Goal: Transaction & Acquisition: Purchase product/service

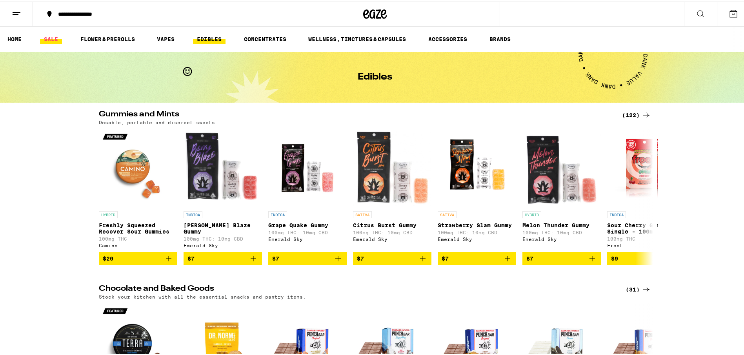
click at [54, 36] on link "SALE" at bounding box center [51, 37] width 22 height 9
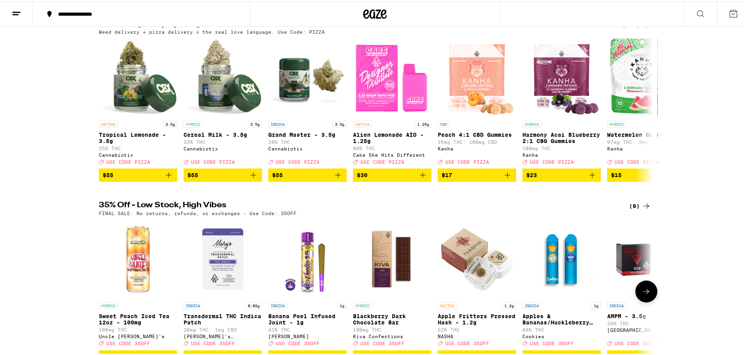
scroll to position [22, 0]
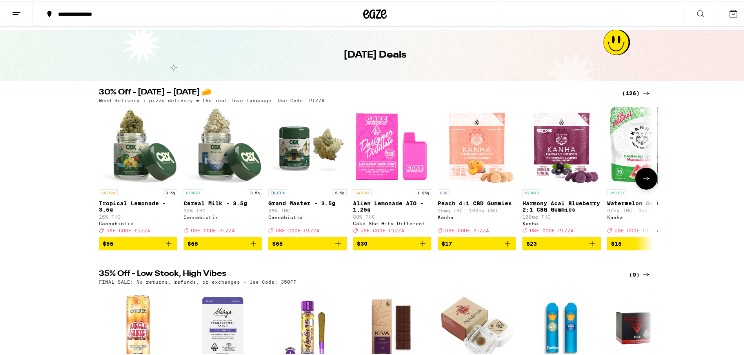
click at [644, 182] on icon at bounding box center [646, 177] width 9 height 9
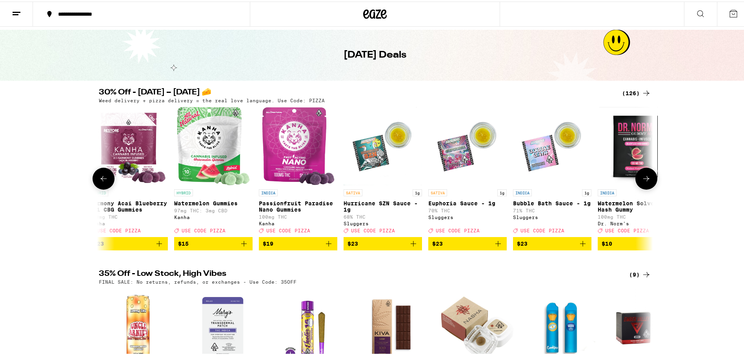
scroll to position [0, 467]
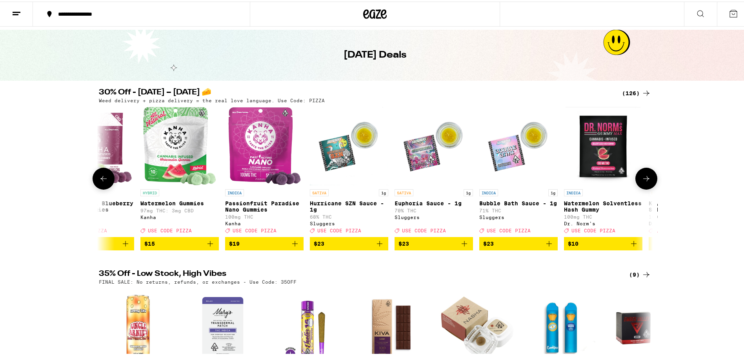
click at [644, 182] on icon at bounding box center [646, 177] width 9 height 9
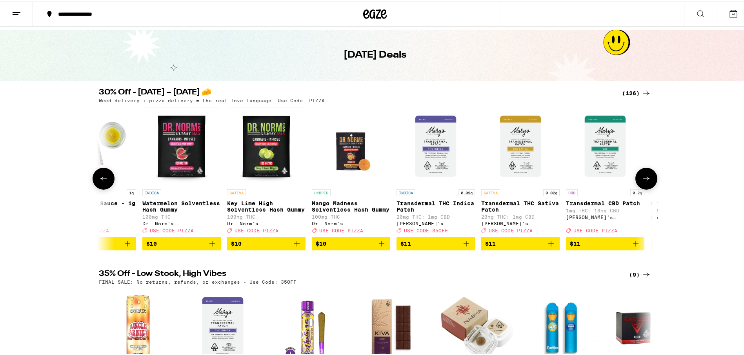
scroll to position [0, 933]
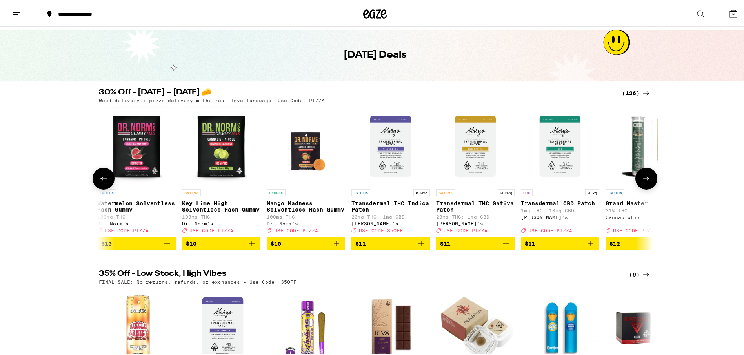
click at [644, 182] on icon at bounding box center [646, 177] width 9 height 9
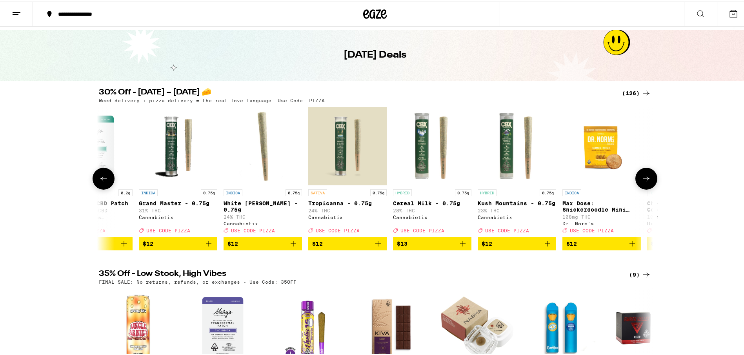
click at [644, 182] on icon at bounding box center [646, 177] width 9 height 9
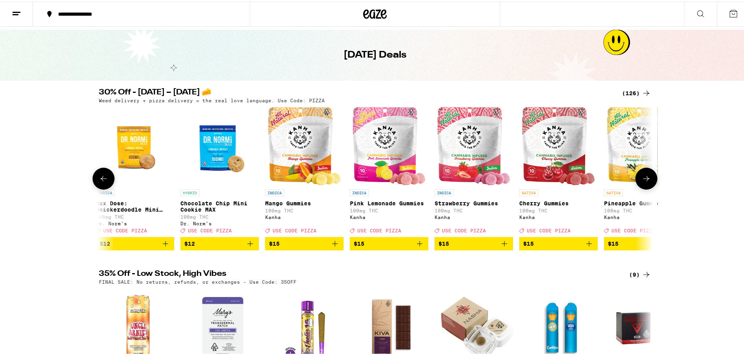
click at [644, 182] on icon at bounding box center [646, 177] width 9 height 9
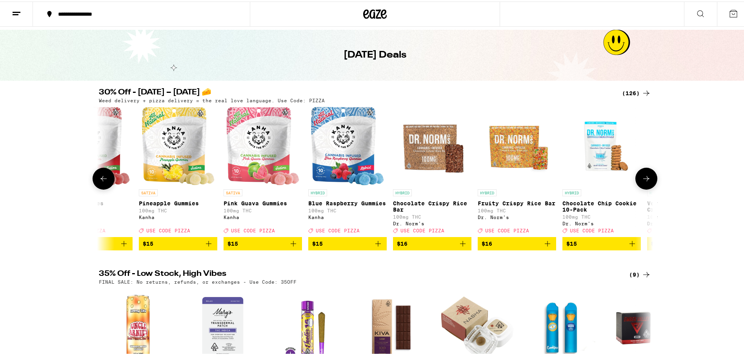
scroll to position [0, 2333]
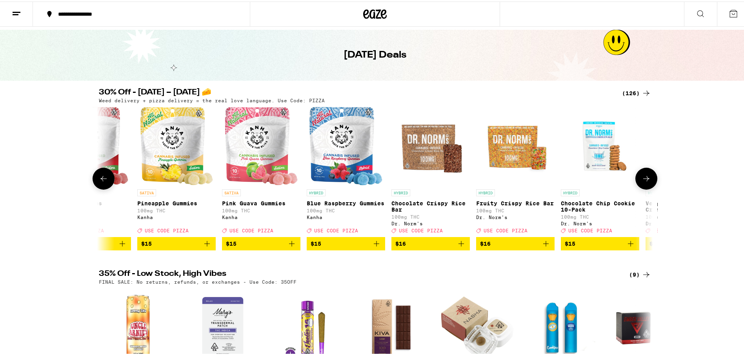
click at [99, 182] on icon at bounding box center [103, 177] width 9 height 9
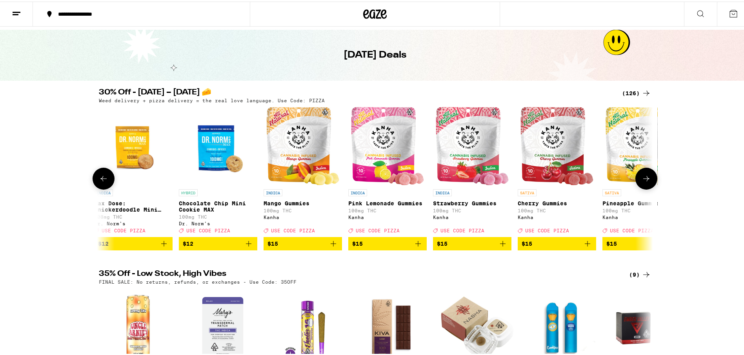
scroll to position [0, 1867]
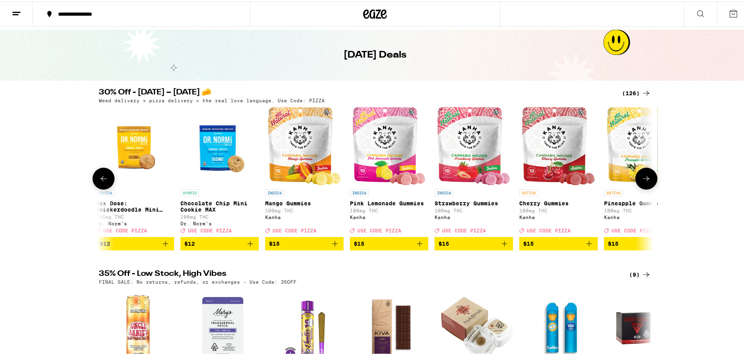
click at [643, 182] on icon at bounding box center [646, 177] width 9 height 9
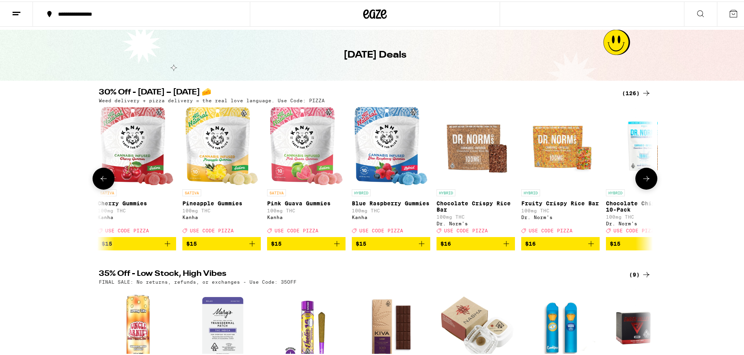
scroll to position [0, 2333]
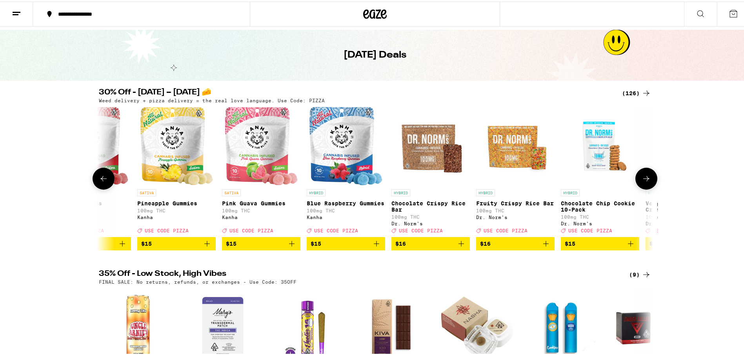
click at [643, 182] on icon at bounding box center [646, 177] width 9 height 9
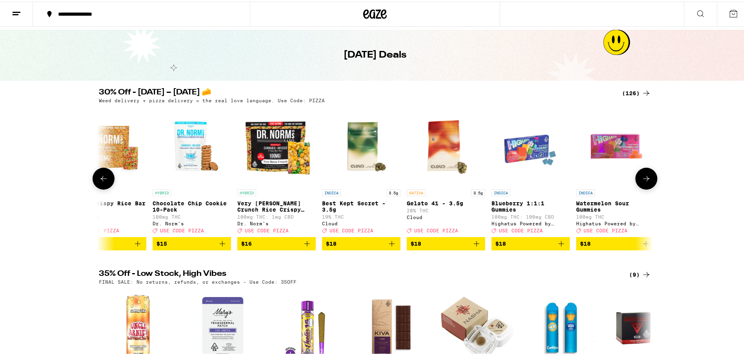
scroll to position [0, 2800]
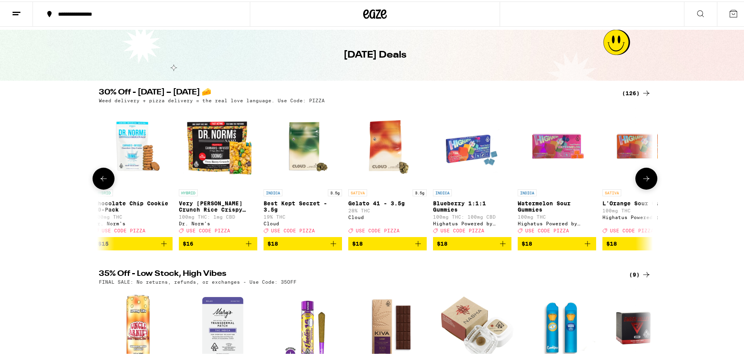
click at [642, 182] on icon at bounding box center [646, 177] width 9 height 9
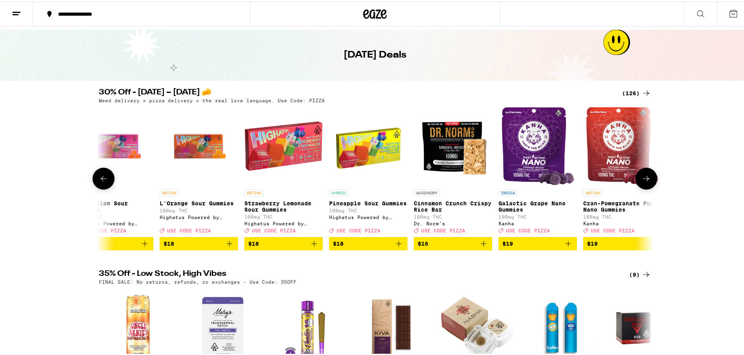
scroll to position [0, 3267]
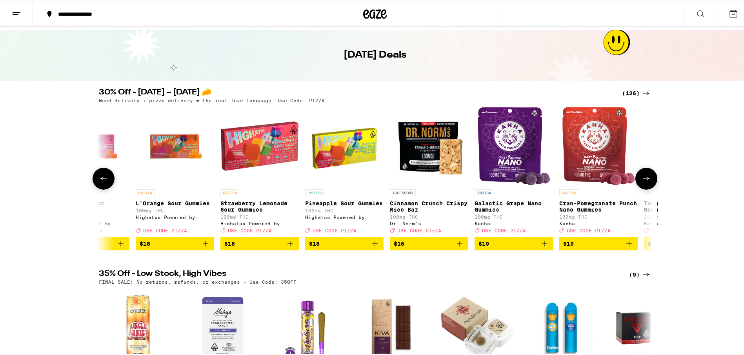
click at [642, 182] on icon at bounding box center [646, 177] width 9 height 9
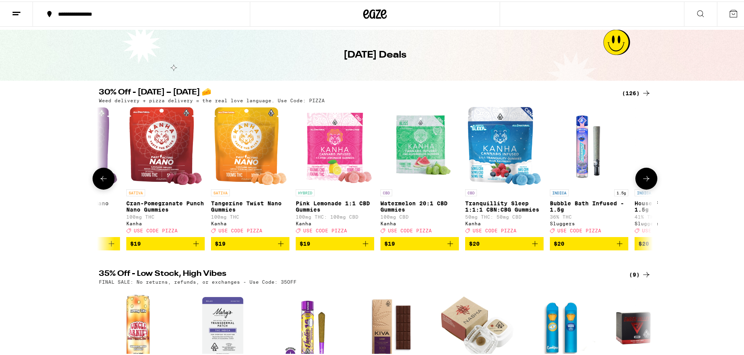
scroll to position [0, 3733]
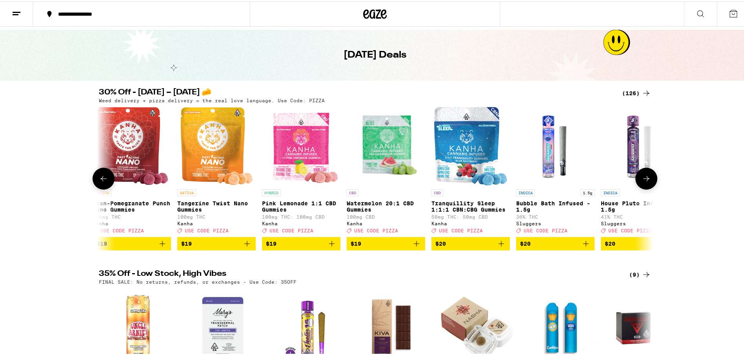
click at [644, 187] on button at bounding box center [646, 177] width 22 height 22
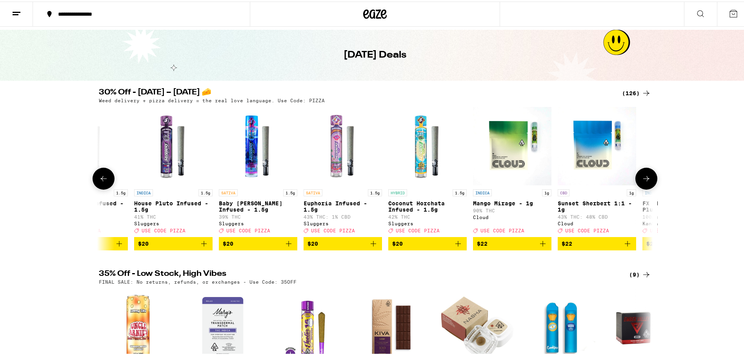
click at [644, 187] on button at bounding box center [646, 177] width 22 height 22
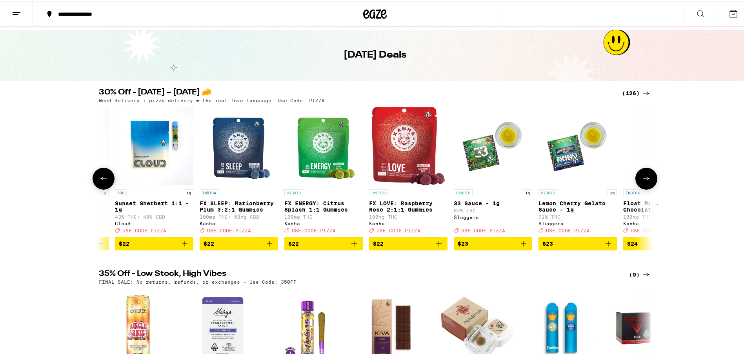
scroll to position [0, 4667]
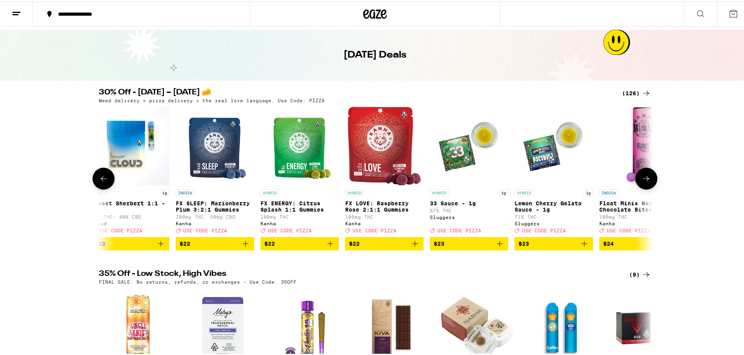
click at [644, 187] on button at bounding box center [646, 177] width 22 height 22
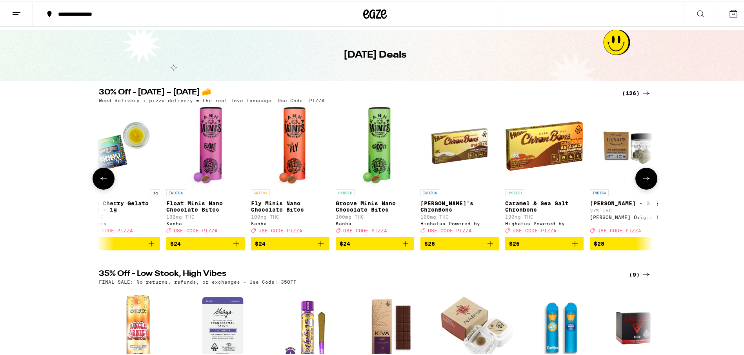
scroll to position [0, 5133]
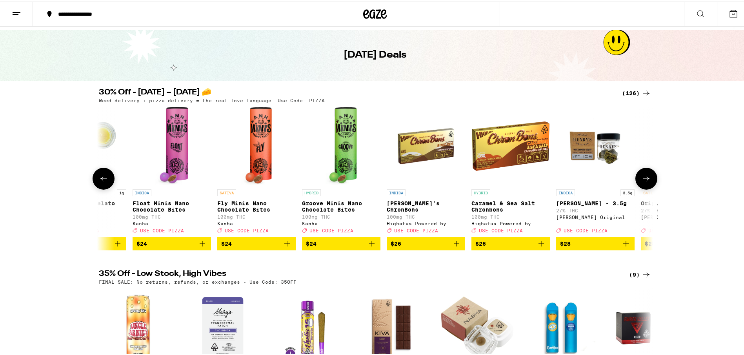
click at [644, 187] on button at bounding box center [646, 177] width 22 height 22
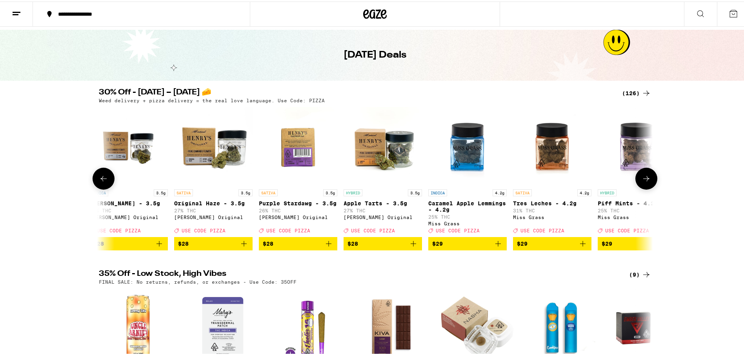
click at [644, 187] on button at bounding box center [646, 177] width 22 height 22
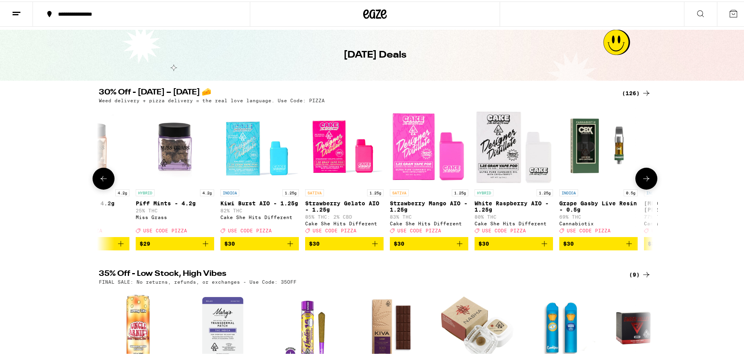
scroll to position [0, 6067]
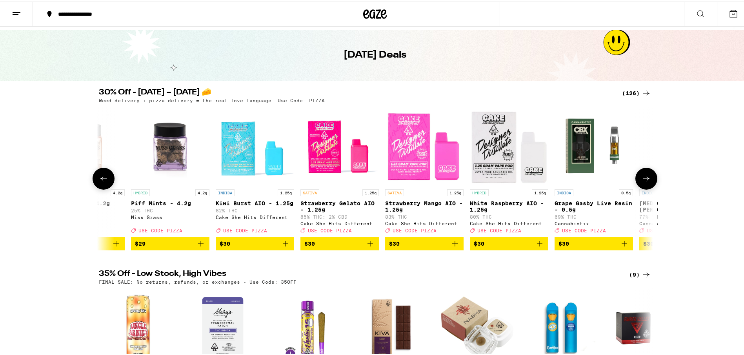
click at [644, 187] on button at bounding box center [646, 177] width 22 height 22
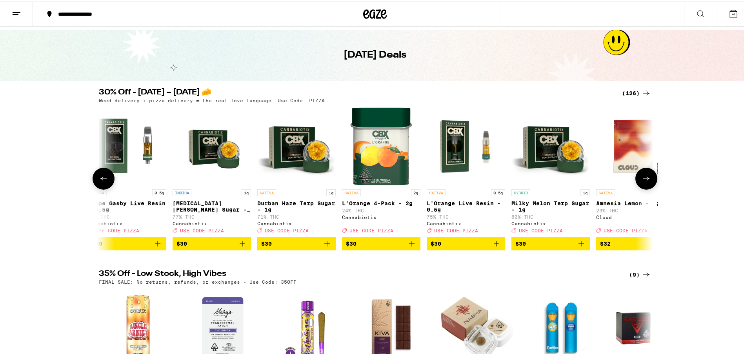
click at [644, 187] on button at bounding box center [646, 177] width 22 height 22
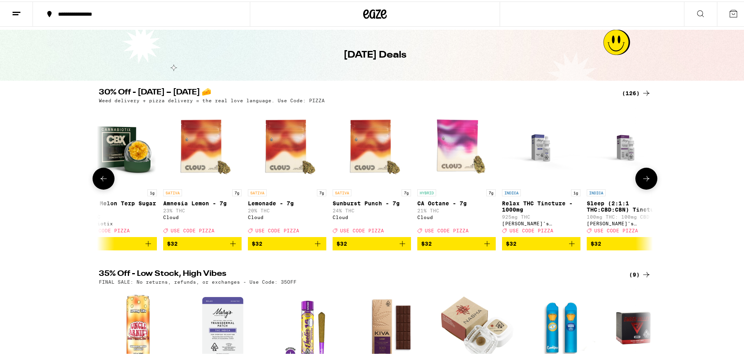
scroll to position [0, 7000]
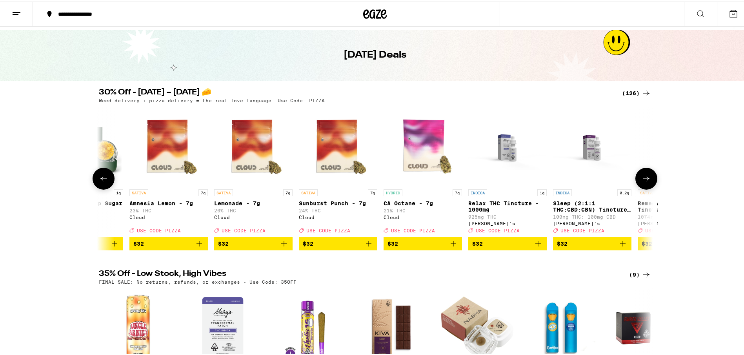
click at [644, 187] on button at bounding box center [646, 177] width 22 height 22
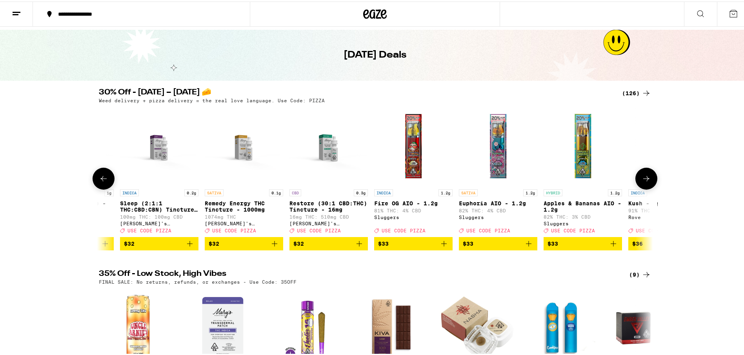
scroll to position [0, 7467]
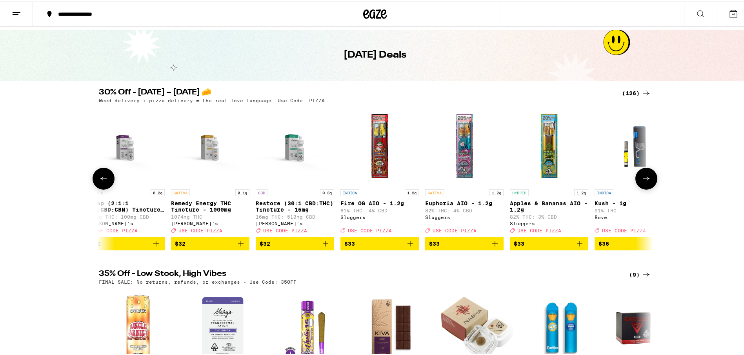
click at [644, 187] on button at bounding box center [646, 177] width 22 height 22
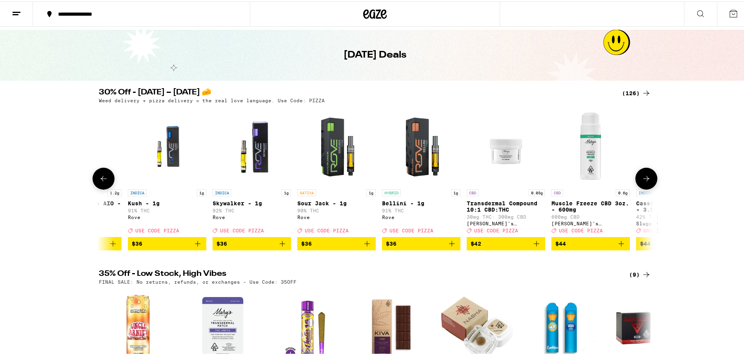
click at [644, 187] on button at bounding box center [646, 177] width 22 height 22
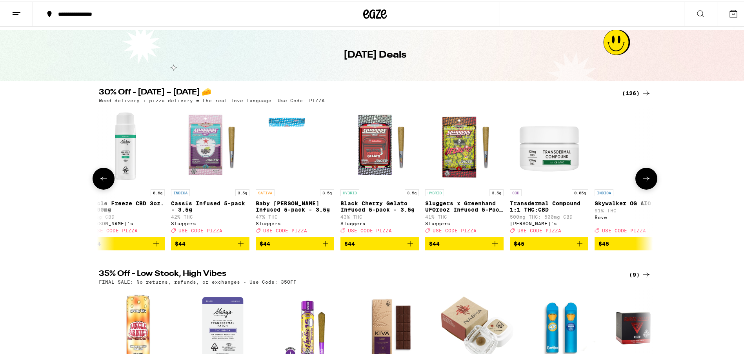
scroll to position [0, 8400]
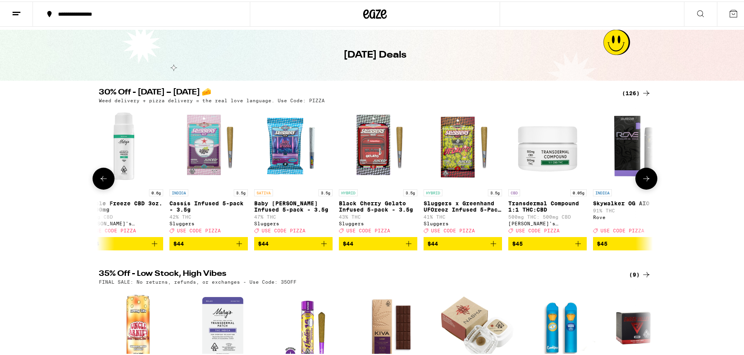
click at [644, 187] on button at bounding box center [646, 177] width 22 height 22
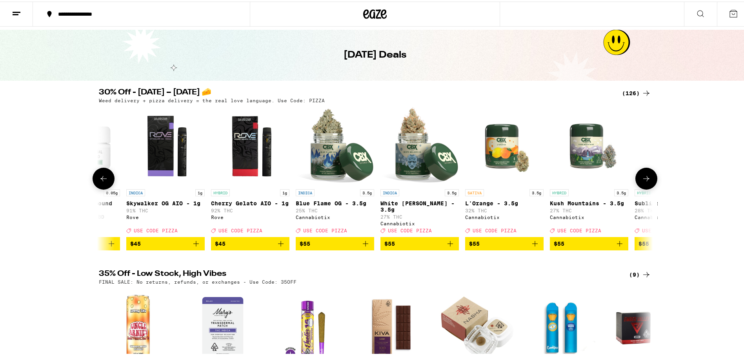
click at [644, 187] on button at bounding box center [646, 177] width 22 height 22
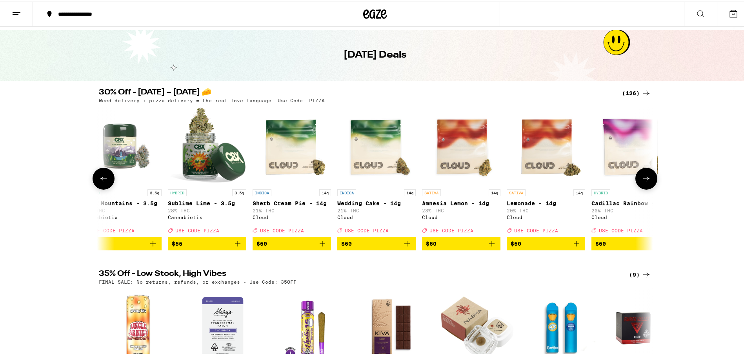
click at [644, 187] on button at bounding box center [646, 177] width 22 height 22
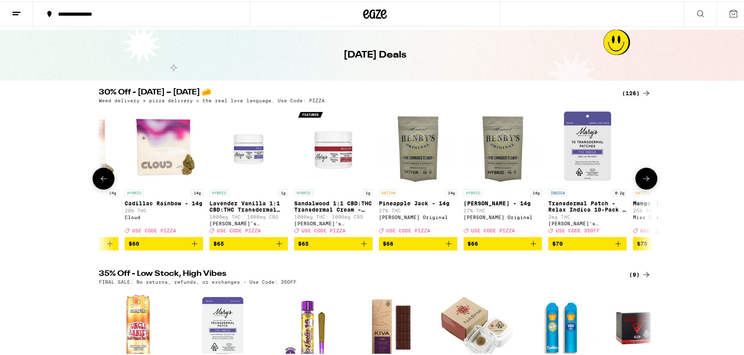
click at [644, 187] on button at bounding box center [646, 177] width 22 height 22
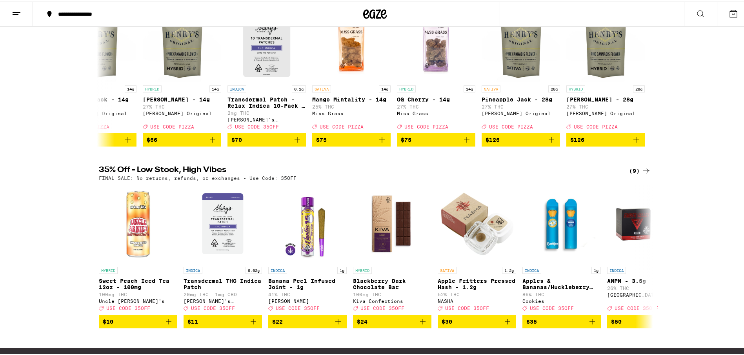
scroll to position [140, 0]
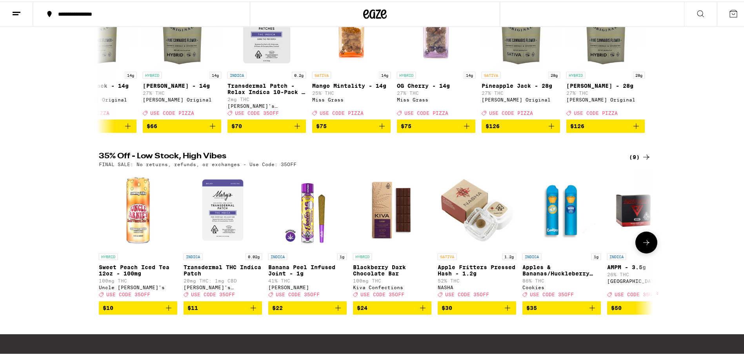
click at [642, 246] on icon at bounding box center [646, 240] width 9 height 9
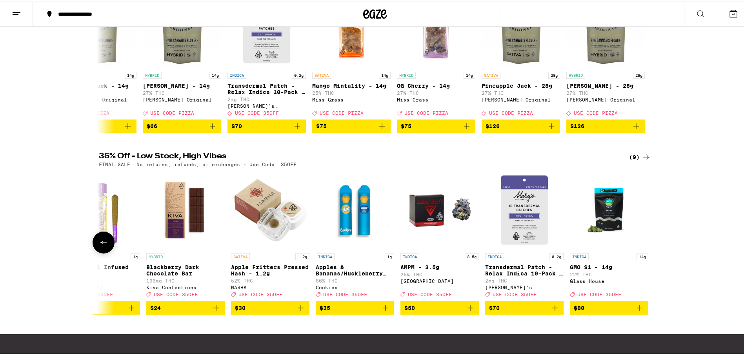
scroll to position [0, 210]
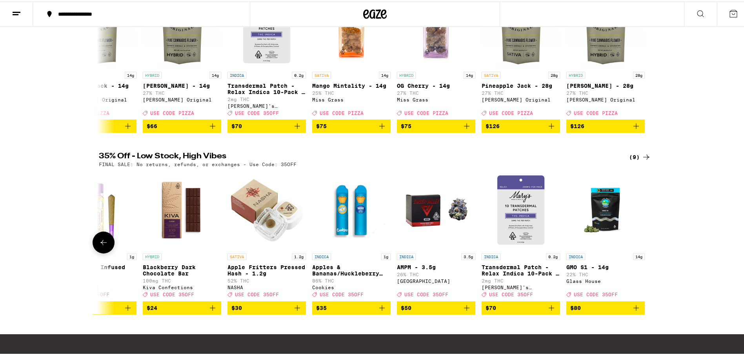
click at [169, 237] on img "Open page for Blackberry Dark Chocolate Bar from Kiva Confections" at bounding box center [182, 208] width 78 height 78
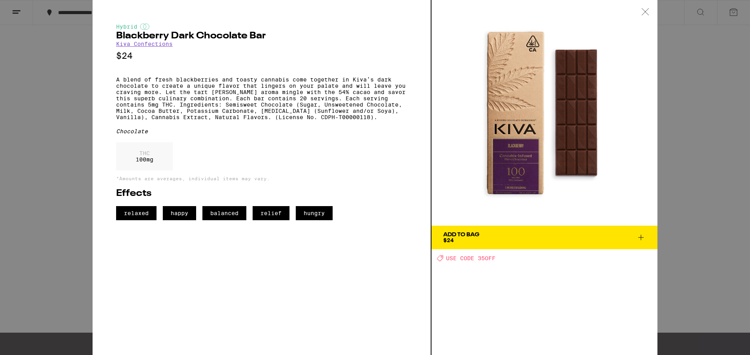
click at [644, 10] on icon at bounding box center [645, 11] width 8 height 7
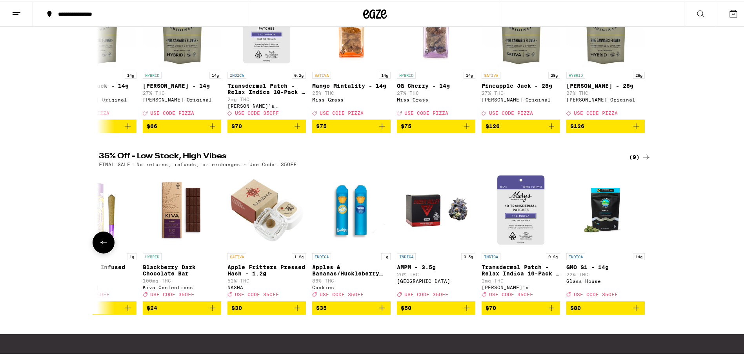
click at [100, 244] on icon at bounding box center [103, 240] width 6 height 5
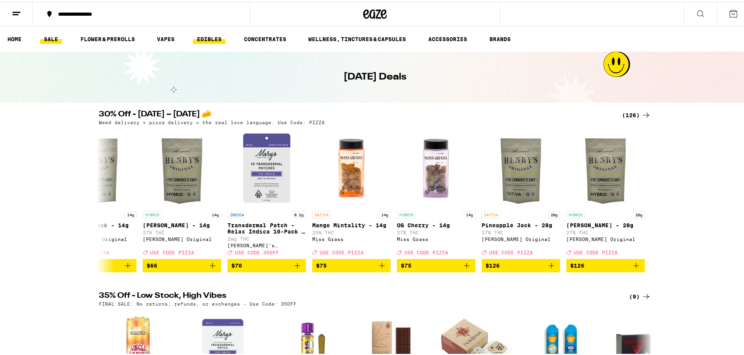
click at [200, 36] on link "EDIBLES" at bounding box center [209, 37] width 33 height 9
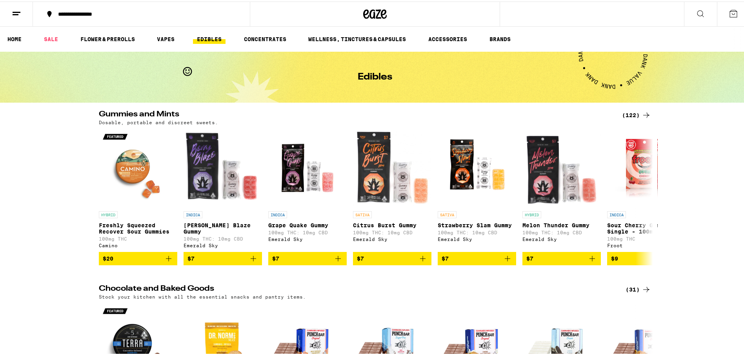
click at [533, 13] on div "**********" at bounding box center [375, 12] width 750 height 25
click at [627, 13] on div "**********" at bounding box center [375, 12] width 750 height 25
click at [696, 15] on icon at bounding box center [700, 11] width 9 height 9
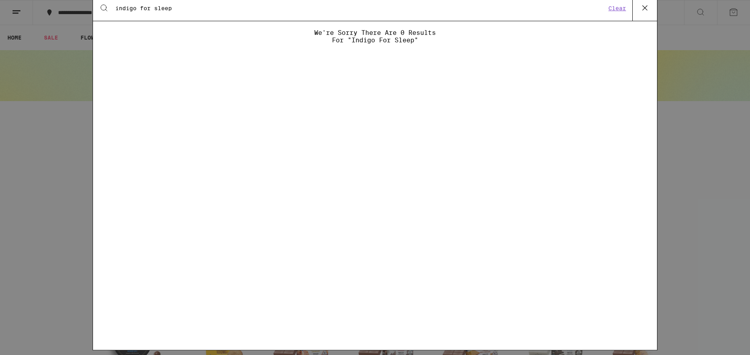
type input "indigo for sleep"
click at [617, 14] on button "Clear" at bounding box center [617, 12] width 22 height 7
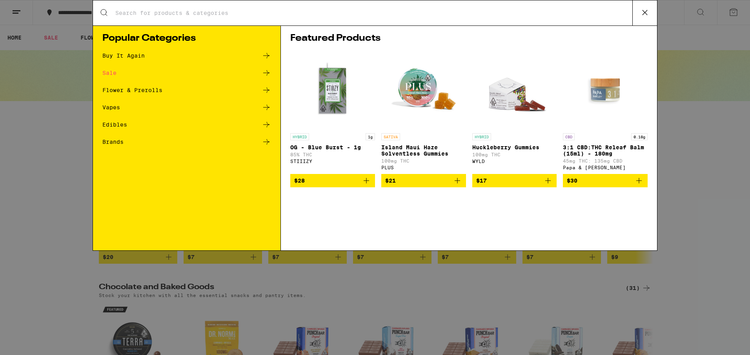
click at [649, 7] on icon at bounding box center [645, 13] width 12 height 12
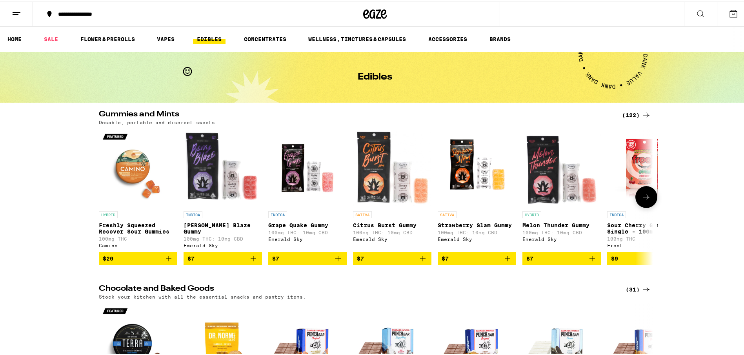
click at [644, 198] on icon at bounding box center [646, 195] width 6 height 5
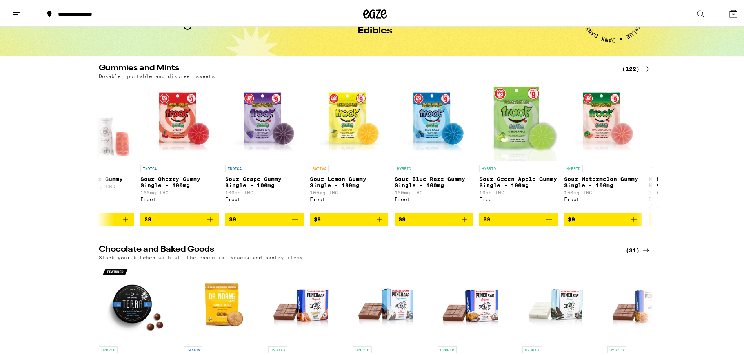
scroll to position [45, 0]
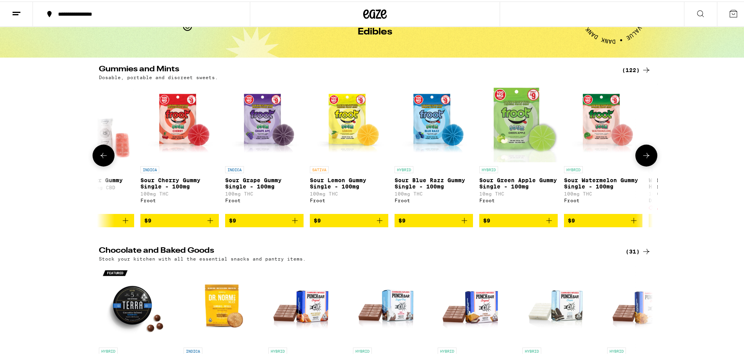
click at [645, 156] on icon at bounding box center [646, 153] width 9 height 9
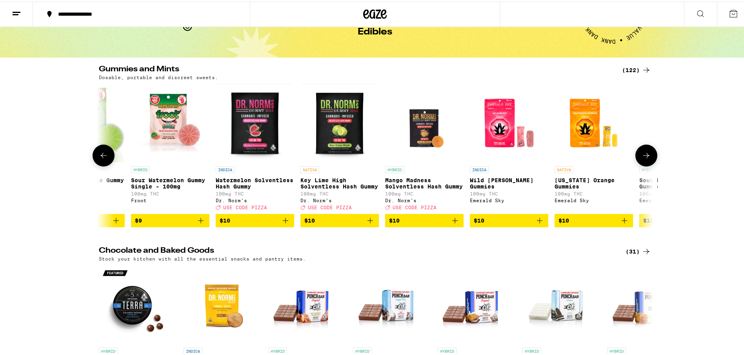
scroll to position [0, 933]
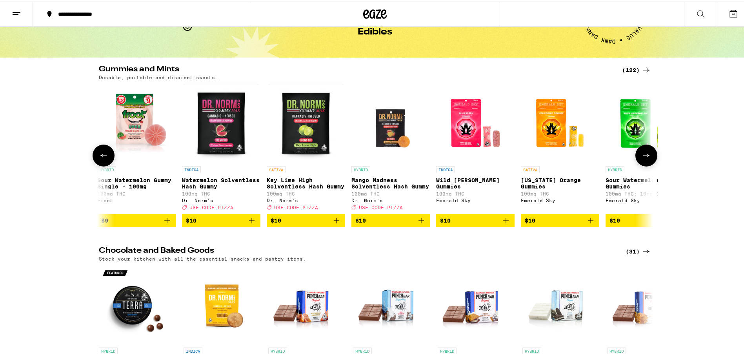
click at [645, 156] on icon at bounding box center [646, 153] width 9 height 9
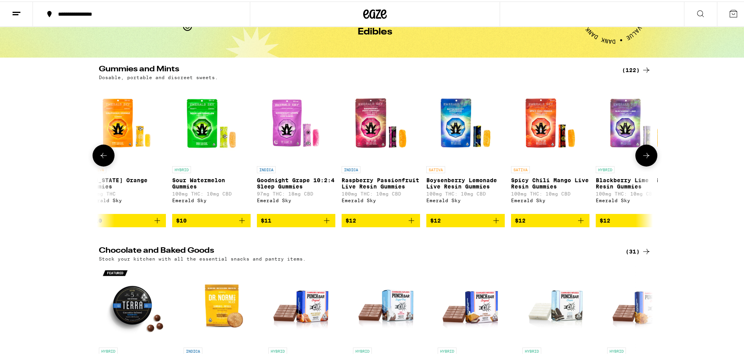
scroll to position [0, 1400]
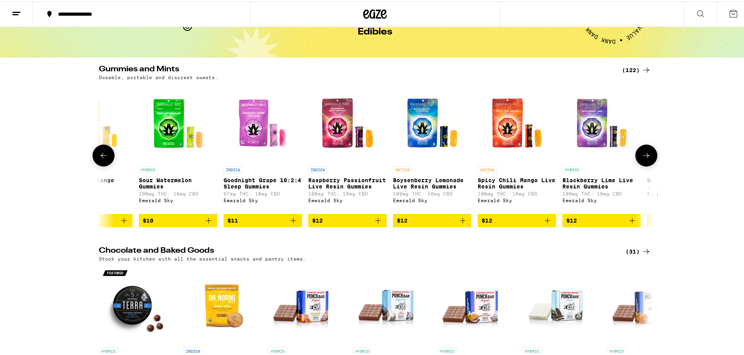
click at [645, 156] on icon at bounding box center [646, 153] width 9 height 9
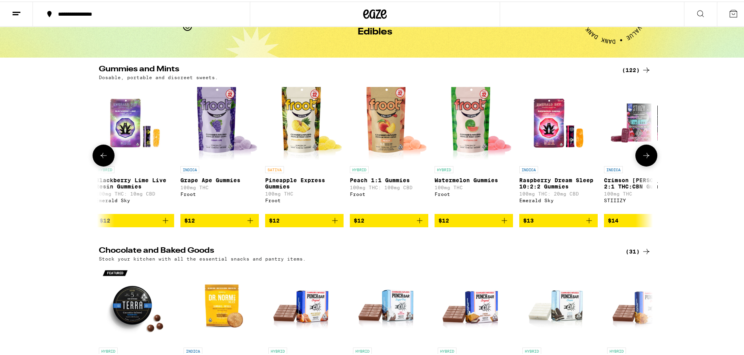
click at [645, 156] on icon at bounding box center [646, 153] width 9 height 9
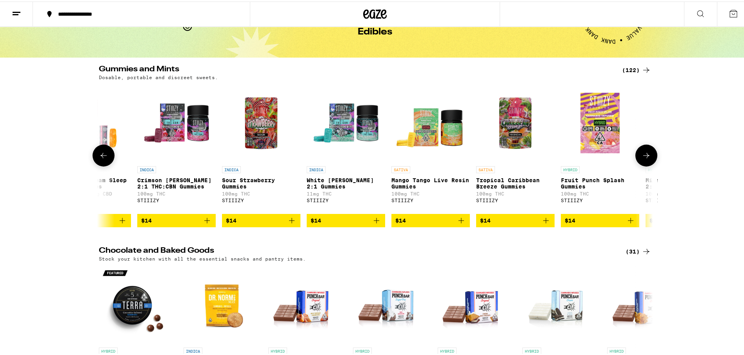
click at [645, 156] on icon at bounding box center [646, 153] width 9 height 9
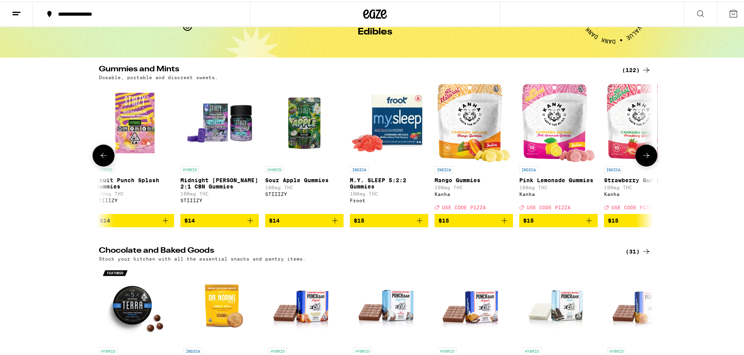
scroll to position [0, 2800]
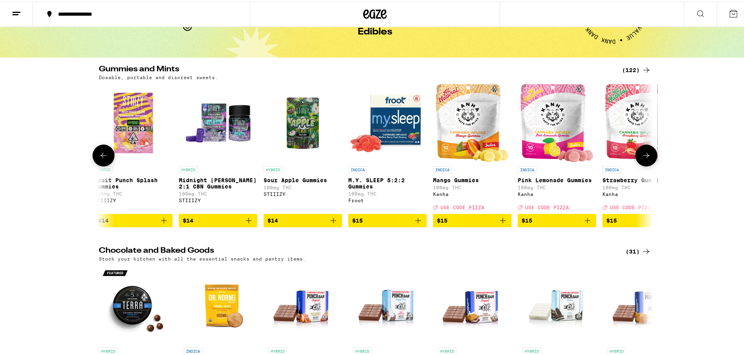
click at [383, 133] on img "Open page for M.Y. SLEEP 5:2:2 Gummies from Froot" at bounding box center [387, 121] width 78 height 78
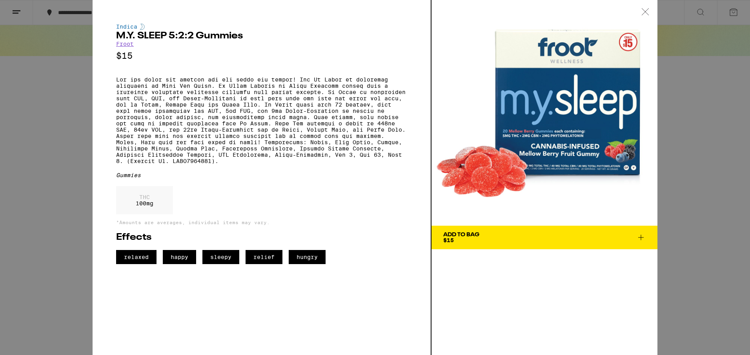
click at [471, 236] on div "Add To Bag" at bounding box center [461, 234] width 36 height 5
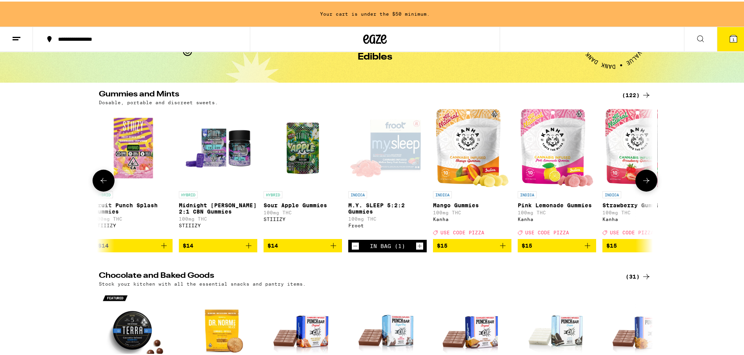
scroll to position [70, 0]
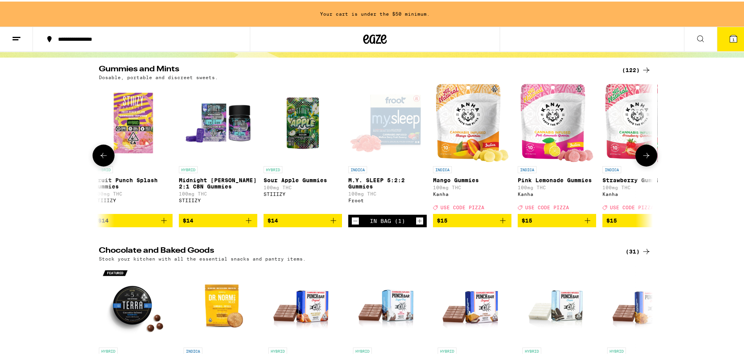
click at [644, 158] on icon at bounding box center [646, 153] width 9 height 9
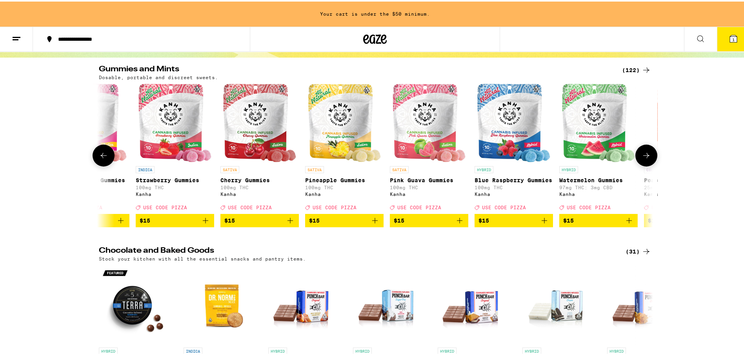
click at [644, 158] on icon at bounding box center [646, 153] width 9 height 9
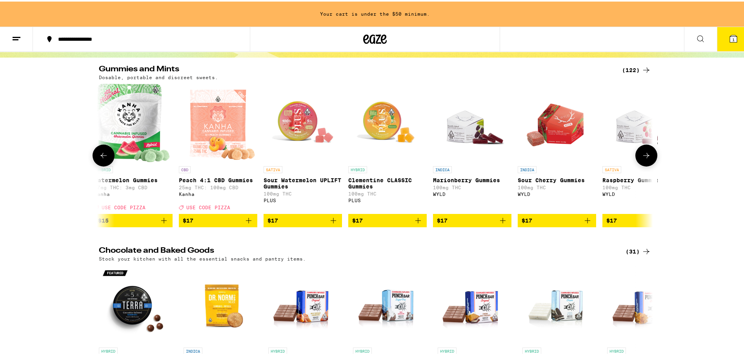
scroll to position [0, 3733]
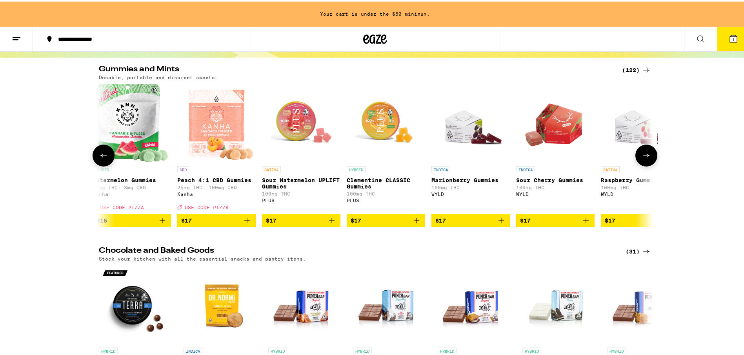
click at [644, 159] on icon at bounding box center [646, 153] width 9 height 9
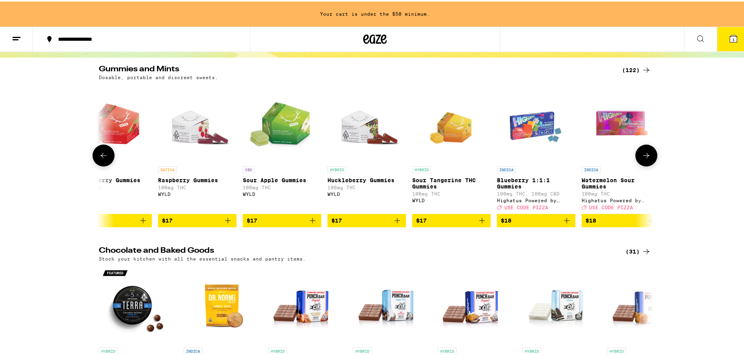
scroll to position [0, 4200]
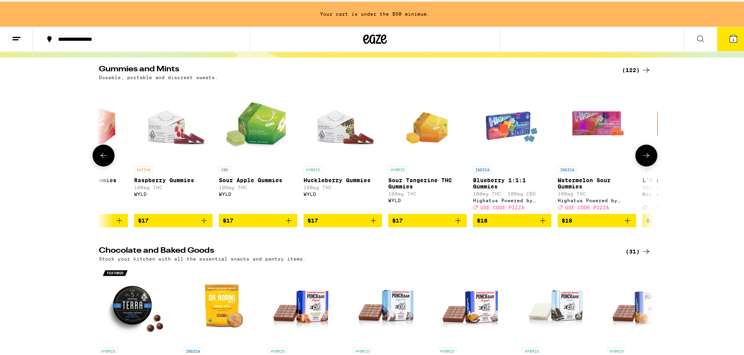
click at [642, 159] on icon at bounding box center [646, 153] width 9 height 9
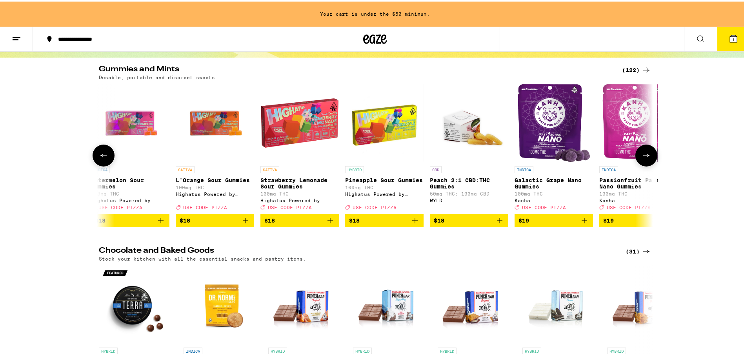
click at [642, 159] on icon at bounding box center [646, 153] width 9 height 9
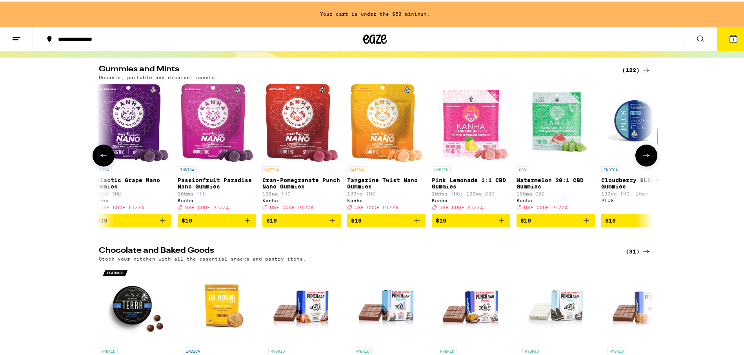
scroll to position [0, 5133]
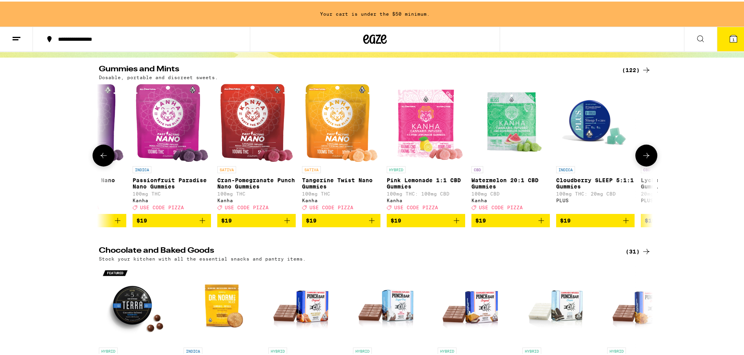
click at [642, 159] on icon at bounding box center [646, 153] width 9 height 9
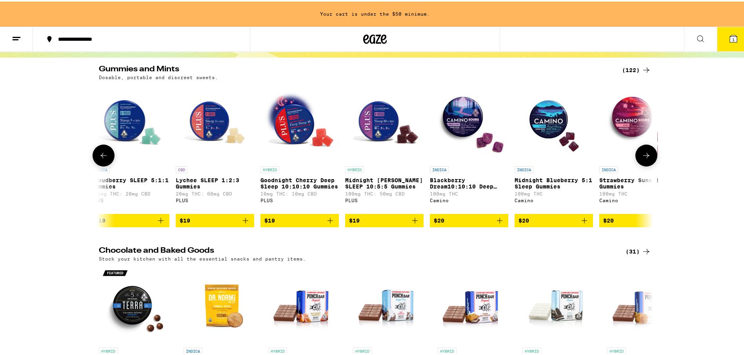
scroll to position [0, 5600]
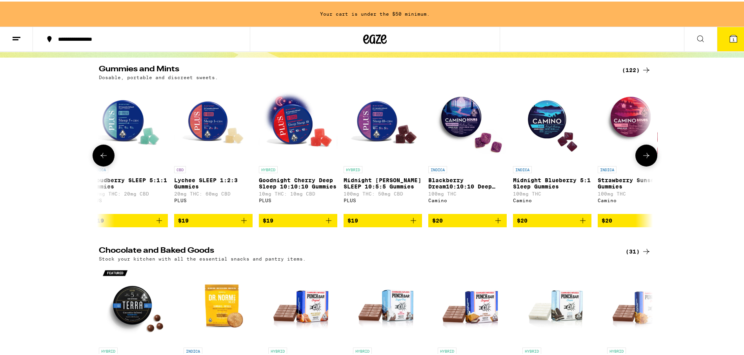
click at [454, 125] on img "Open page for Blackberry Dream10:10:10 Deep Sleep Gummies from Camino" at bounding box center [467, 121] width 78 height 78
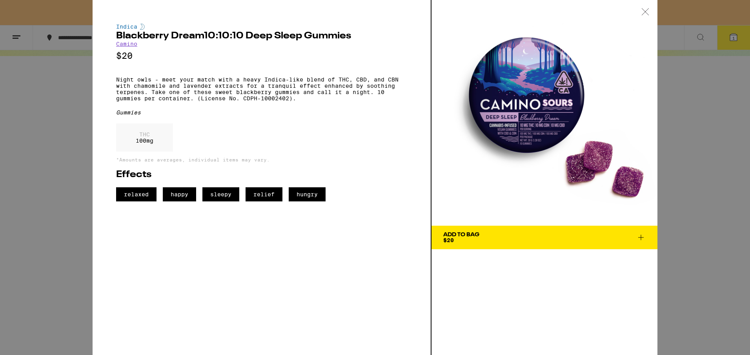
click at [487, 241] on span "Add To Bag $20" at bounding box center [544, 237] width 202 height 11
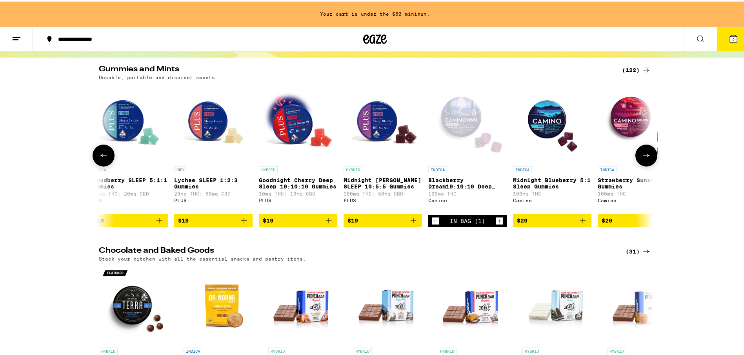
click at [550, 122] on img "Open page for Midnight Blueberry 5:1 Sleep Gummies from Camino" at bounding box center [552, 121] width 78 height 78
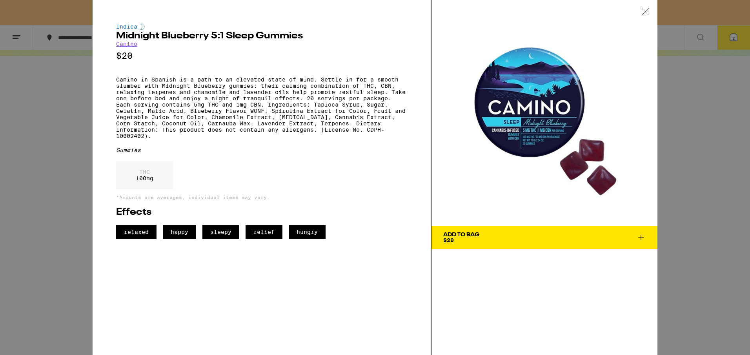
click at [467, 233] on div "Add To Bag" at bounding box center [461, 234] width 36 height 5
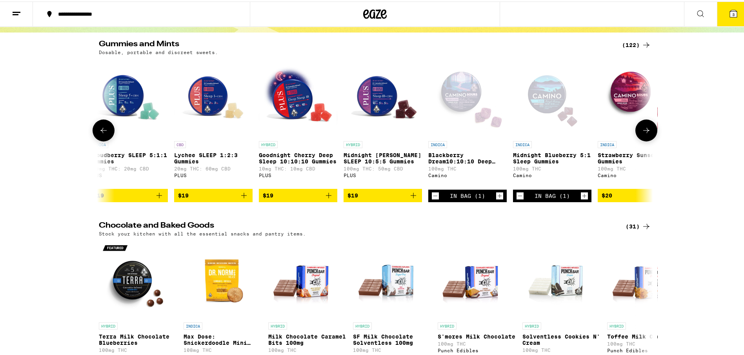
scroll to position [45, 0]
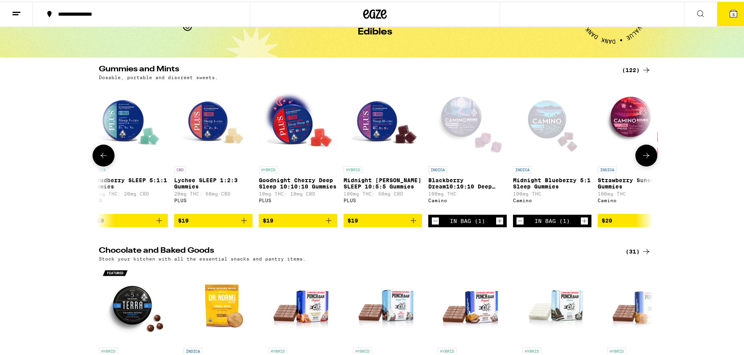
click at [452, 124] on div "Open page for Blackberry Dream10:10:10 Deep Sleep Gummies from Camino" at bounding box center [467, 121] width 78 height 78
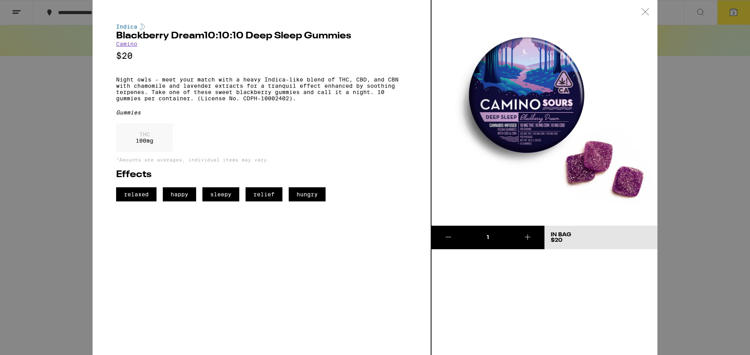
click at [644, 11] on icon at bounding box center [645, 11] width 8 height 7
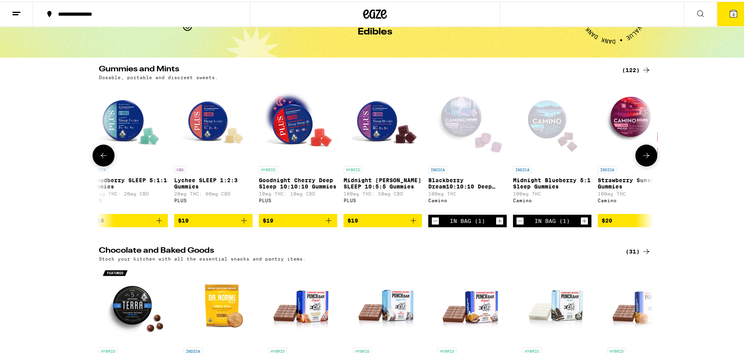
click at [539, 126] on div "Open page for Midnight Blueberry 5:1 Sleep Gummies from Camino" at bounding box center [552, 121] width 78 height 78
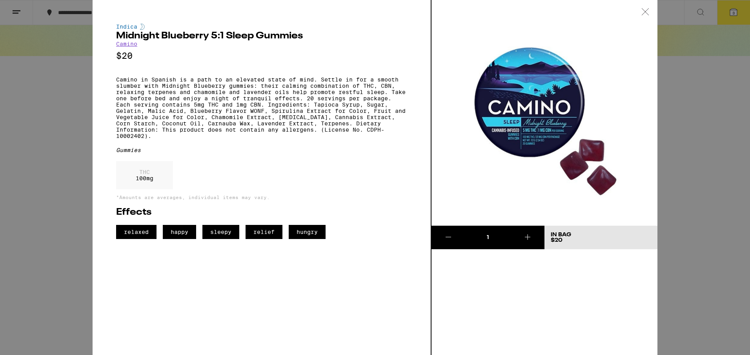
click at [643, 11] on icon at bounding box center [645, 11] width 8 height 7
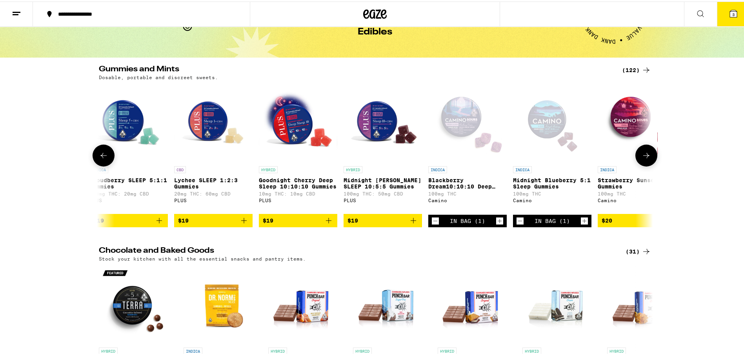
click at [434, 224] on icon "Decrement" at bounding box center [435, 219] width 7 height 9
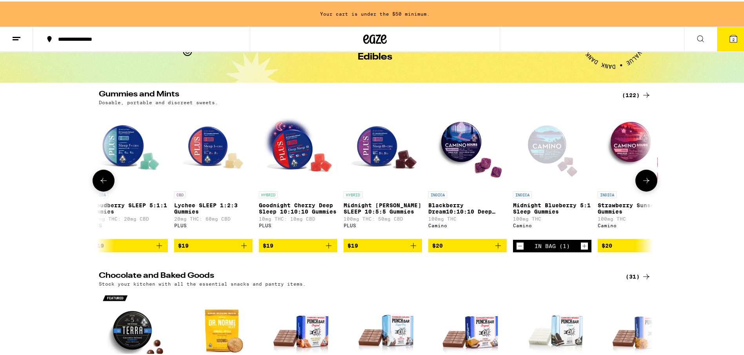
scroll to position [70, 0]
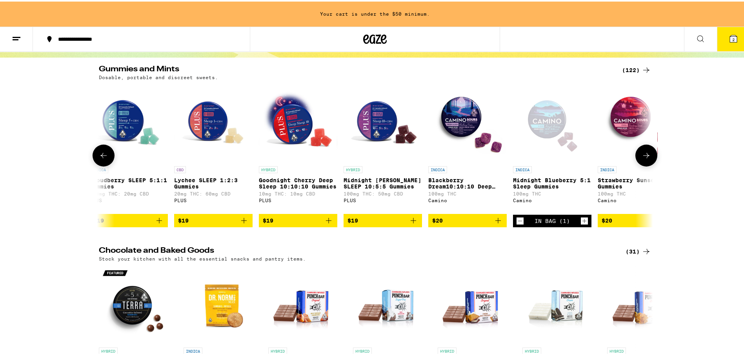
click at [583, 224] on icon "Increment" at bounding box center [584, 219] width 7 height 9
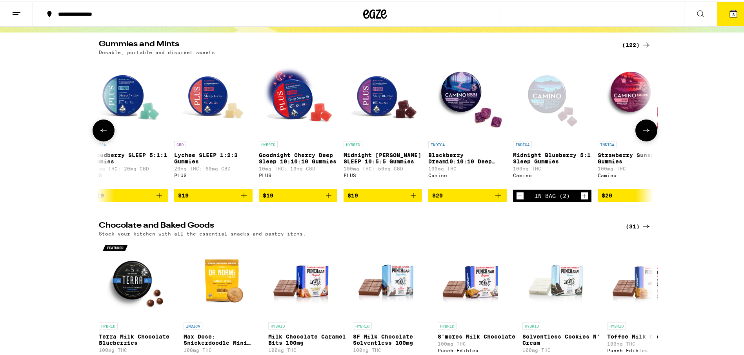
scroll to position [45, 0]
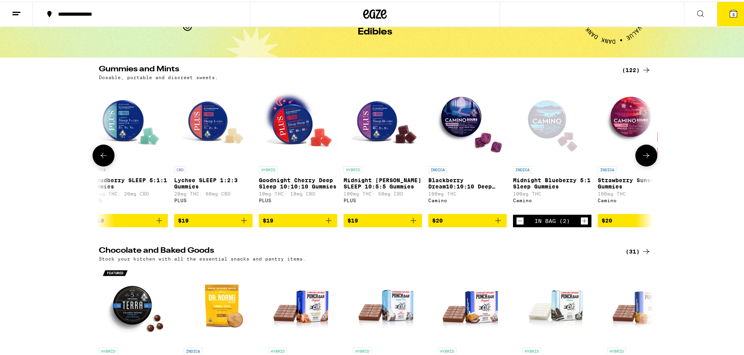
click at [380, 127] on img "Open page for Midnight Berry SLEEP 10:5:5 Gummies from PLUS" at bounding box center [383, 121] width 78 height 78
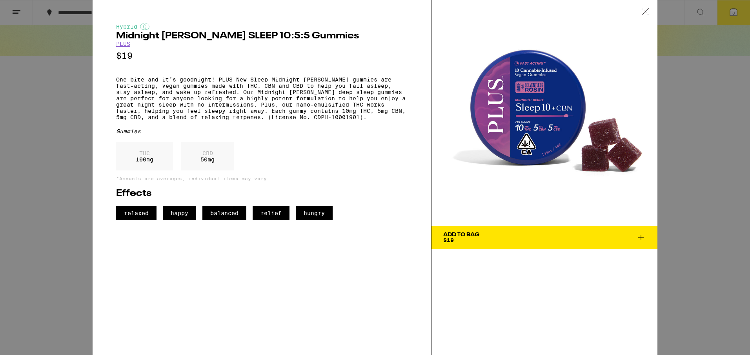
click at [644, 12] on icon at bounding box center [645, 11] width 8 height 7
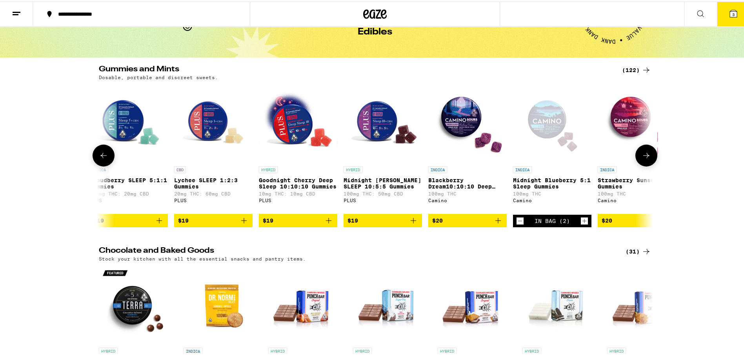
click at [372, 124] on img "Open page for Midnight Berry SLEEP 10:5:5 Gummies from PLUS" at bounding box center [383, 121] width 78 height 78
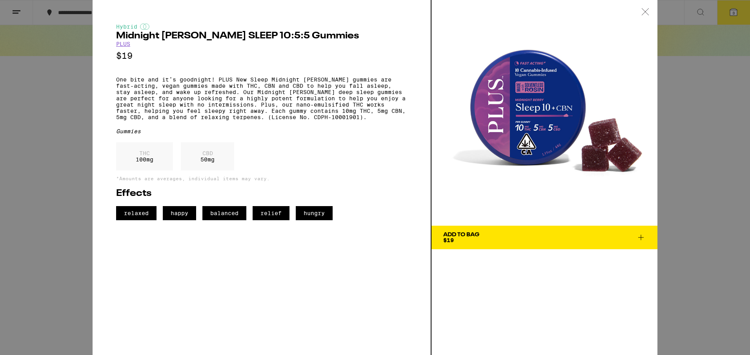
click at [646, 10] on icon at bounding box center [645, 11] width 8 height 7
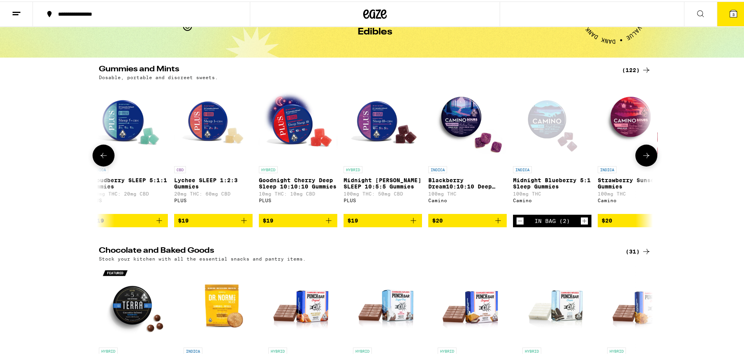
click at [375, 224] on span "$19" at bounding box center [382, 219] width 71 height 9
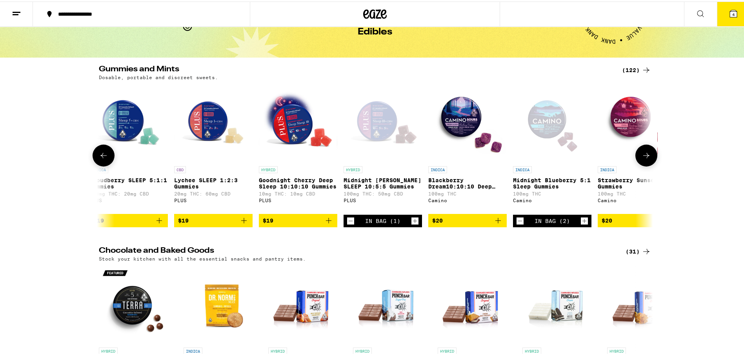
click at [458, 116] on img "Open page for Blackberry Dream10:10:10 Deep Sleep Gummies from Camino" at bounding box center [467, 121] width 78 height 78
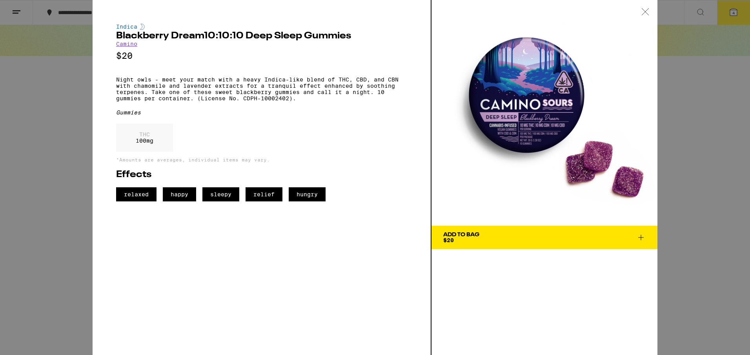
click at [644, 12] on icon at bounding box center [645, 11] width 8 height 7
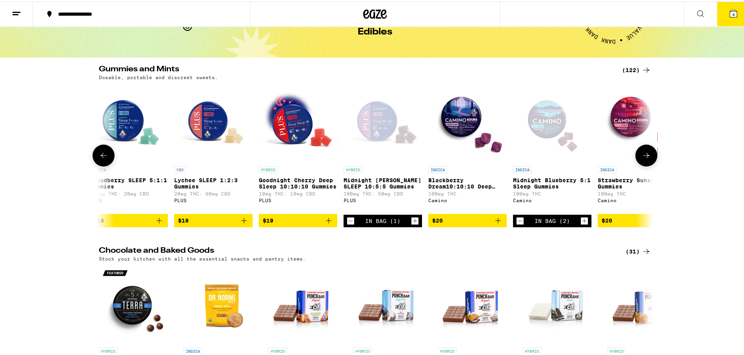
click at [101, 159] on icon at bounding box center [103, 153] width 9 height 9
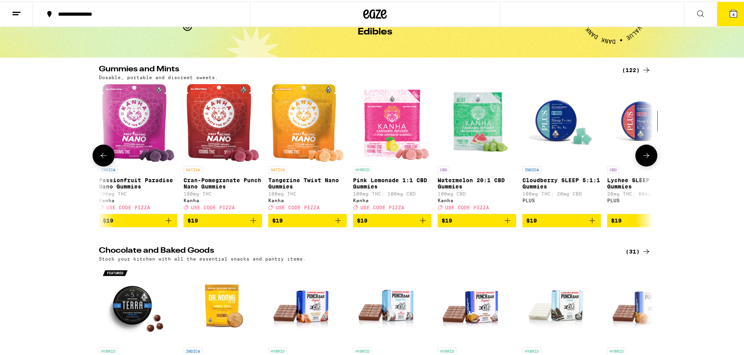
scroll to position [0, 5133]
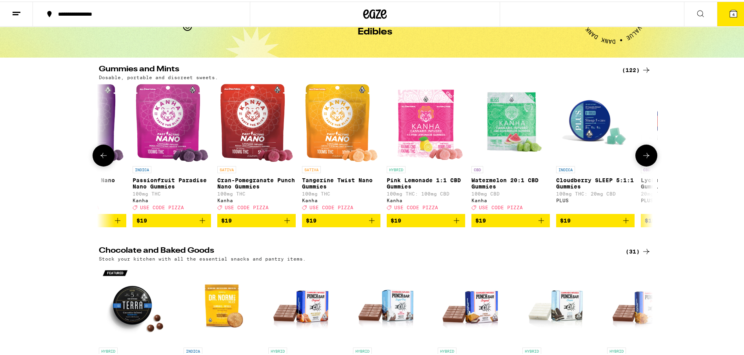
click at [642, 158] on icon at bounding box center [646, 153] width 9 height 9
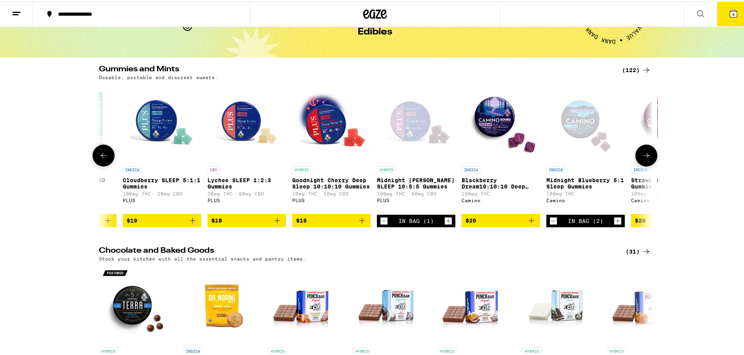
scroll to position [0, 5600]
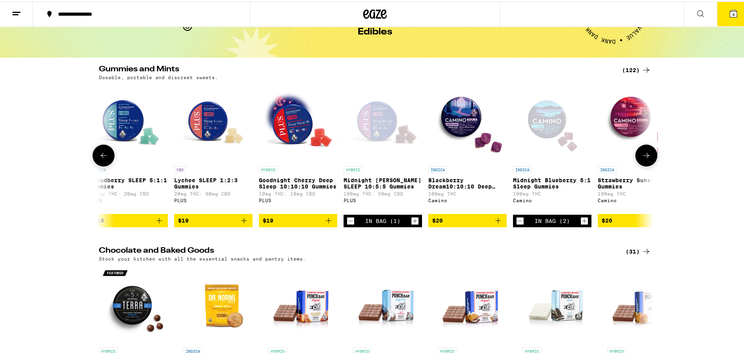
click at [518, 224] on icon "Decrement" at bounding box center [519, 219] width 7 height 9
click at [645, 163] on button at bounding box center [646, 154] width 22 height 22
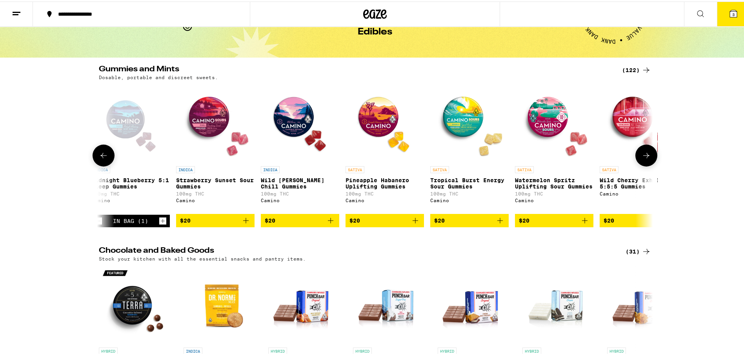
scroll to position [0, 6067]
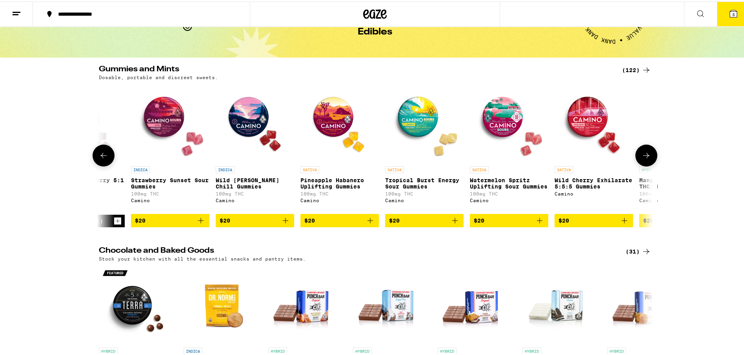
click at [645, 163] on button at bounding box center [646, 154] width 22 height 22
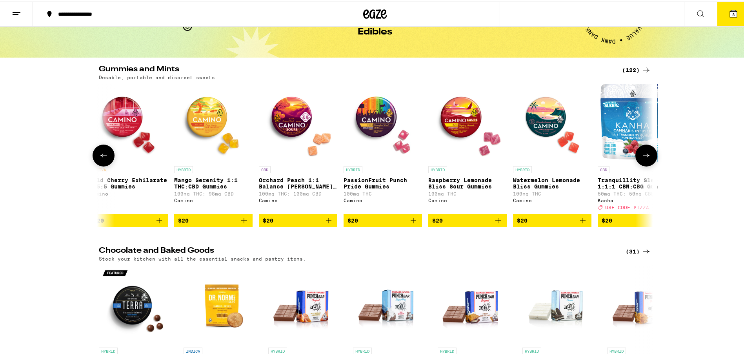
scroll to position [0, 6533]
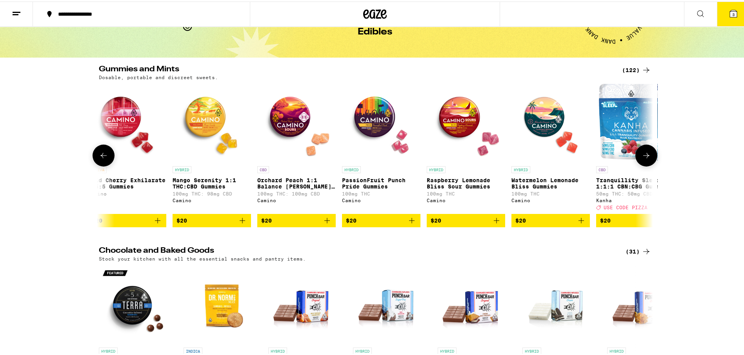
click at [645, 163] on button at bounding box center [646, 154] width 22 height 22
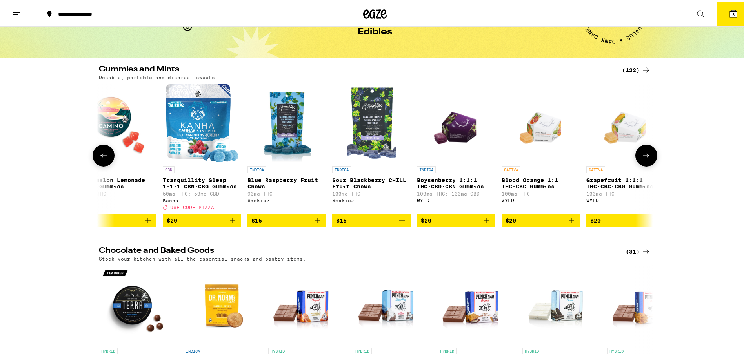
scroll to position [0, 7000]
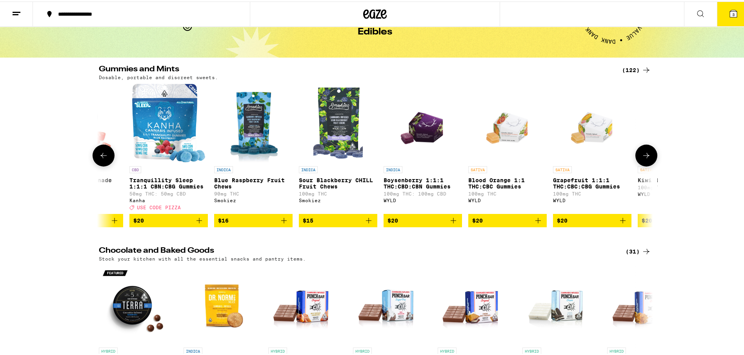
click at [645, 163] on button at bounding box center [646, 154] width 22 height 22
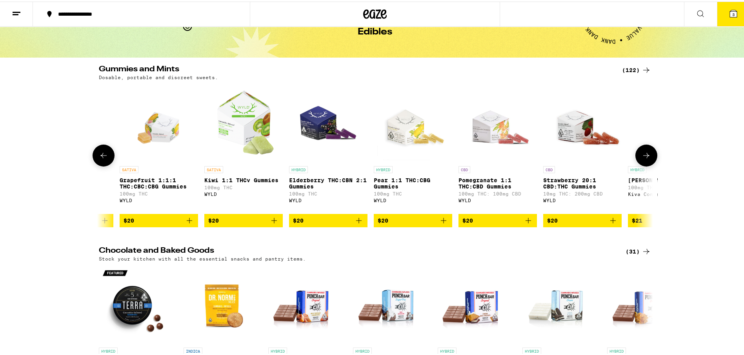
scroll to position [0, 7467]
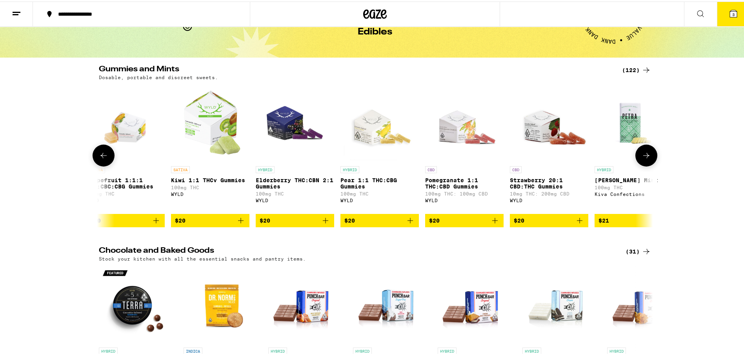
click at [645, 163] on button at bounding box center [646, 154] width 22 height 22
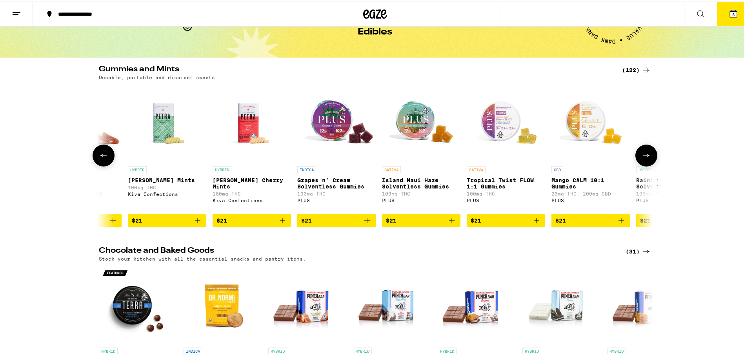
click at [645, 163] on button at bounding box center [646, 154] width 22 height 22
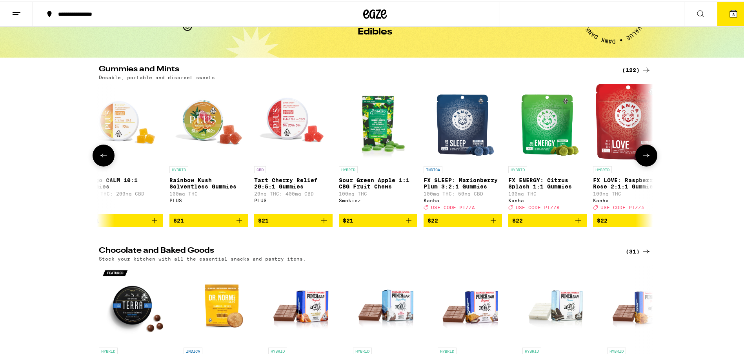
click at [645, 163] on button at bounding box center [646, 154] width 22 height 22
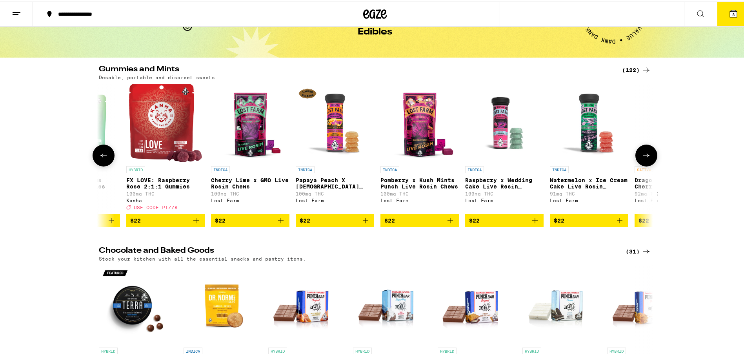
click at [645, 163] on button at bounding box center [646, 154] width 22 height 22
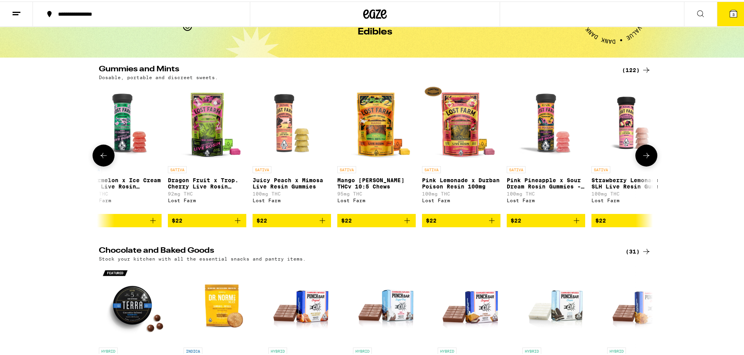
click at [645, 163] on button at bounding box center [646, 154] width 22 height 22
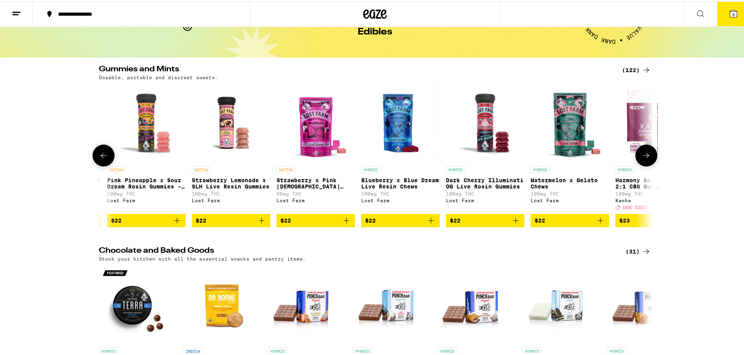
scroll to position [0, 9782]
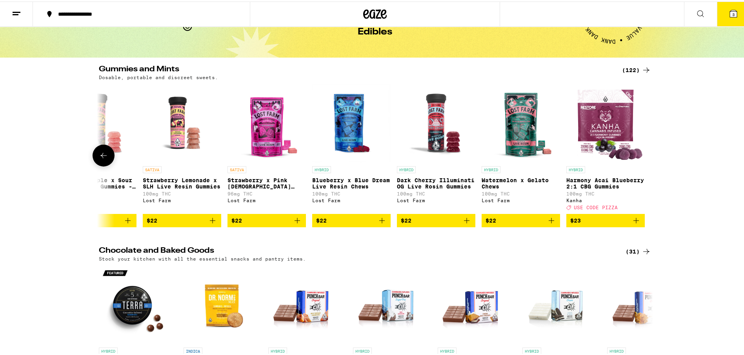
click at [645, 163] on div at bounding box center [646, 154] width 22 height 22
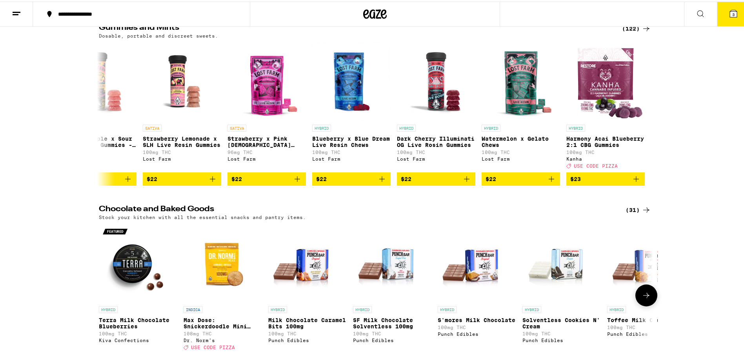
scroll to position [163, 0]
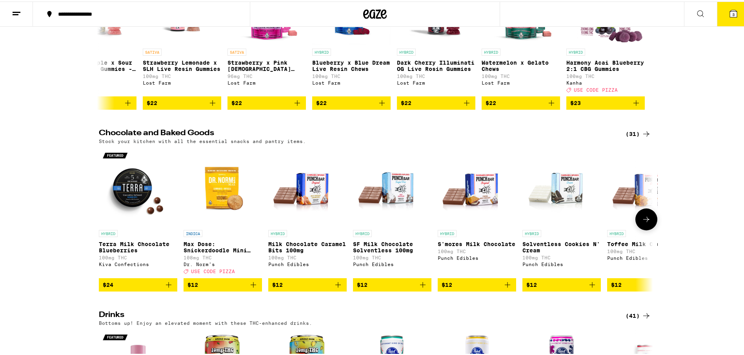
click at [643, 223] on icon at bounding box center [646, 217] width 9 height 9
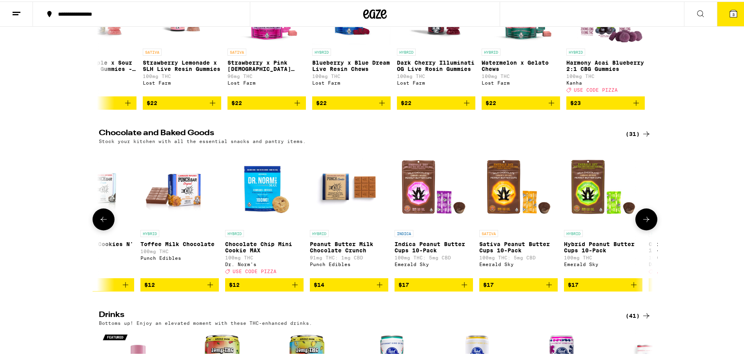
click at [643, 223] on icon at bounding box center [646, 217] width 9 height 9
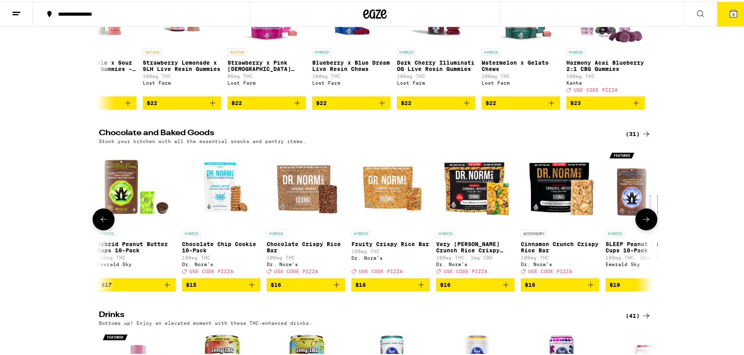
click at [643, 223] on icon at bounding box center [646, 217] width 9 height 9
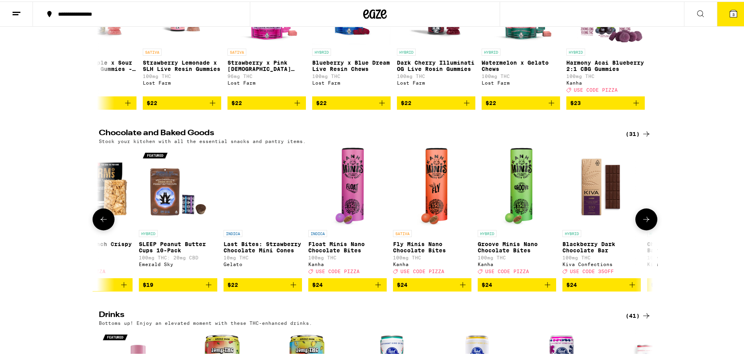
click at [643, 223] on icon at bounding box center [646, 217] width 9 height 9
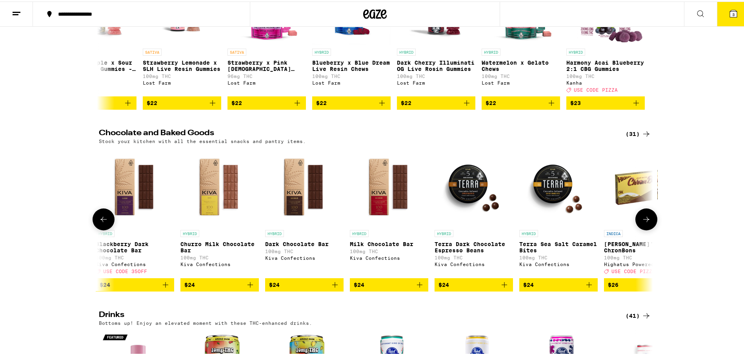
click at [644, 223] on icon at bounding box center [646, 217] width 9 height 9
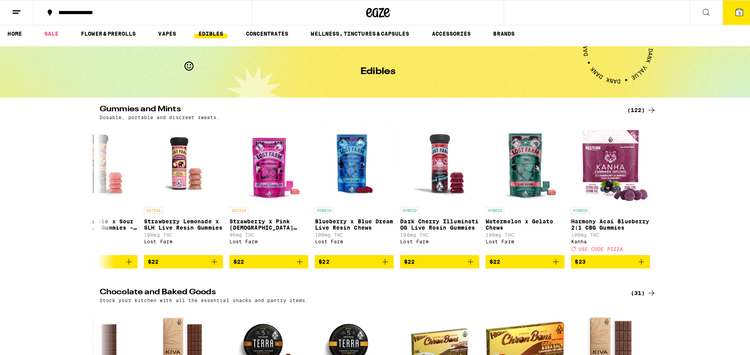
scroll to position [0, 0]
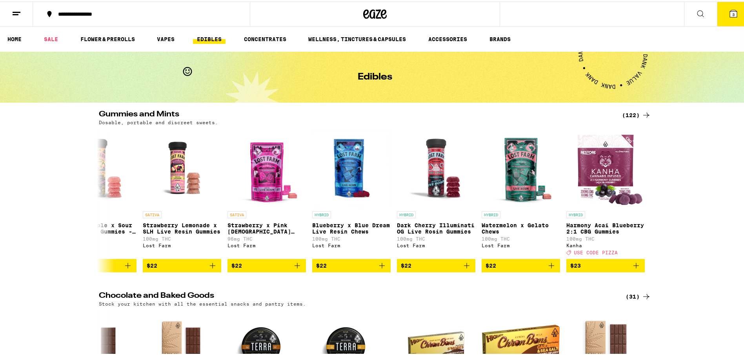
click at [703, 13] on button at bounding box center [700, 12] width 33 height 25
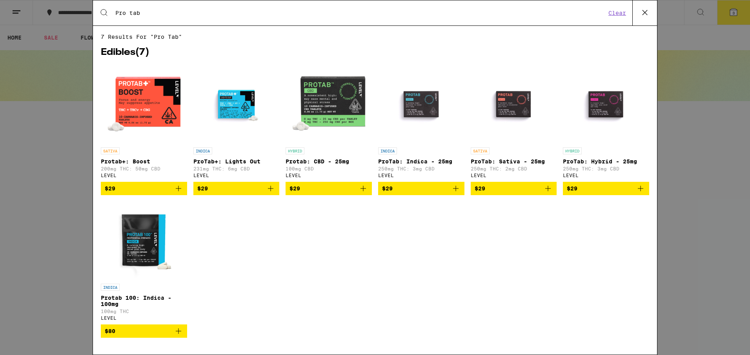
type input "Pro tab"
click at [226, 104] on img "Open page for ProTab+: Lights Out from LEVEL" at bounding box center [236, 104] width 78 height 78
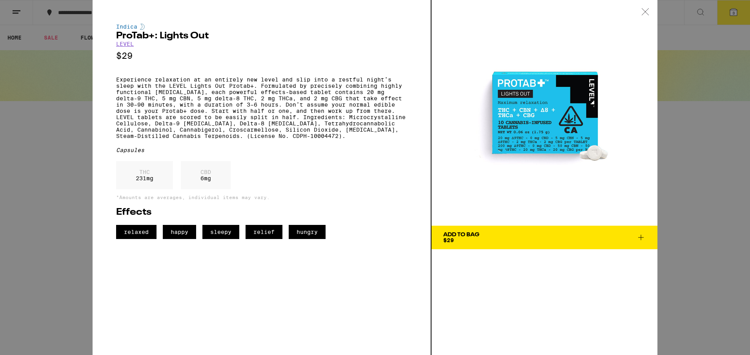
click at [525, 240] on span "Add To Bag $29" at bounding box center [544, 237] width 202 height 11
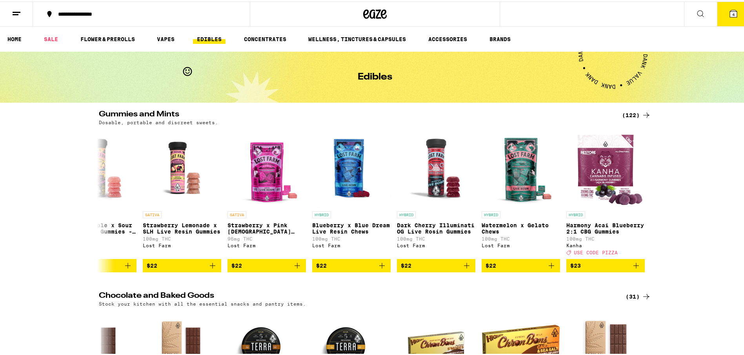
click at [730, 16] on icon at bounding box center [733, 12] width 7 height 7
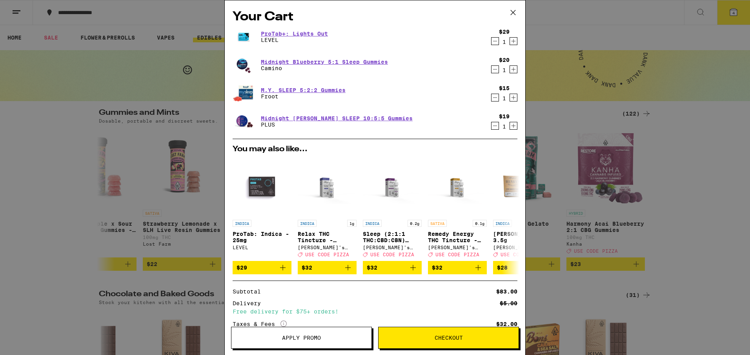
click at [511, 42] on icon "Increment" at bounding box center [513, 41] width 4 height 4
click at [491, 71] on icon "Decrement" at bounding box center [494, 69] width 7 height 9
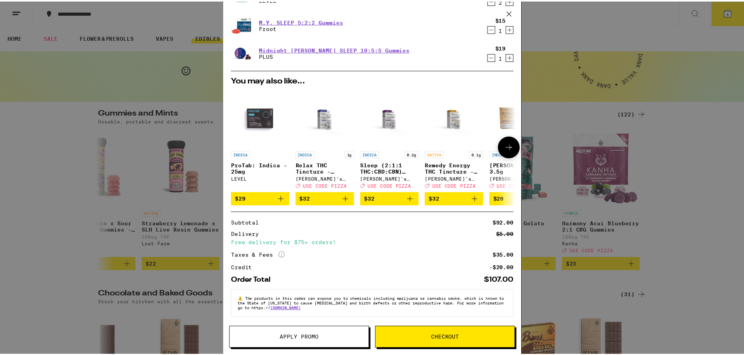
scroll to position [47, 0]
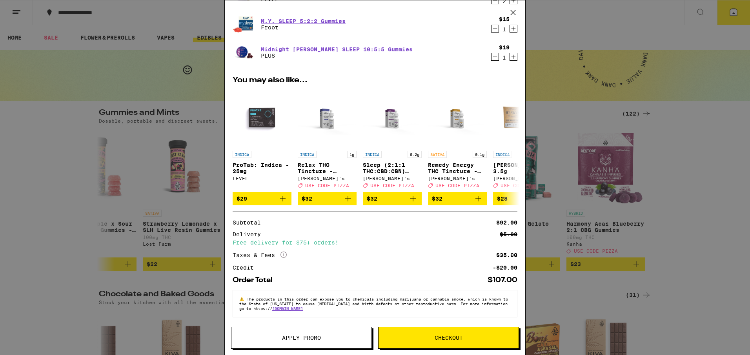
click at [405, 345] on button "Checkout" at bounding box center [448, 338] width 141 height 22
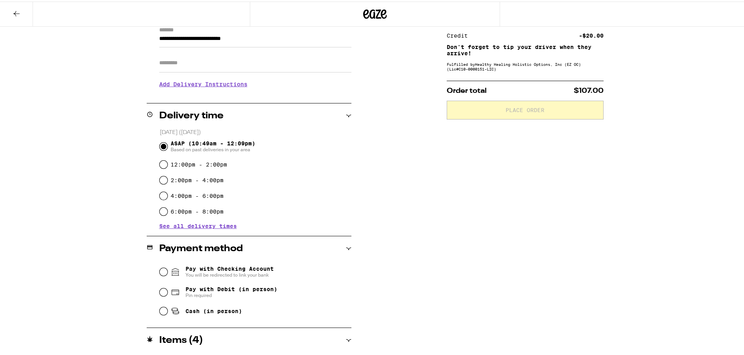
scroll to position [118, 0]
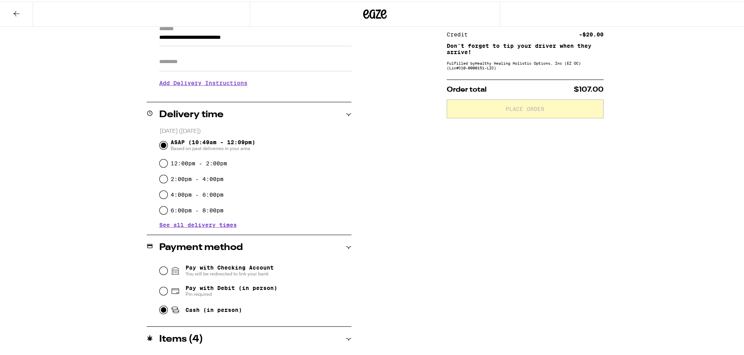
click at [161, 310] on input "Cash (in person)" at bounding box center [164, 309] width 8 height 8
radio input "true"
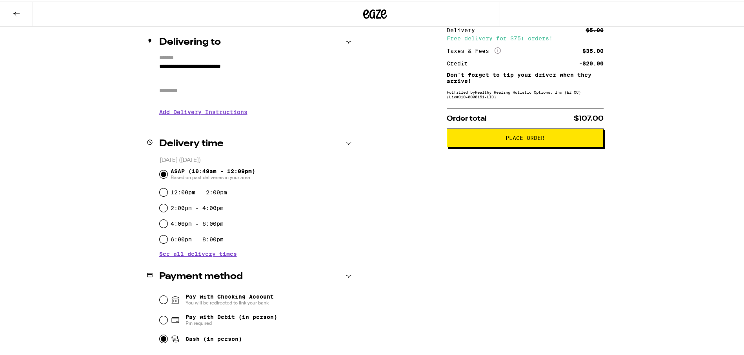
scroll to position [80, 0]
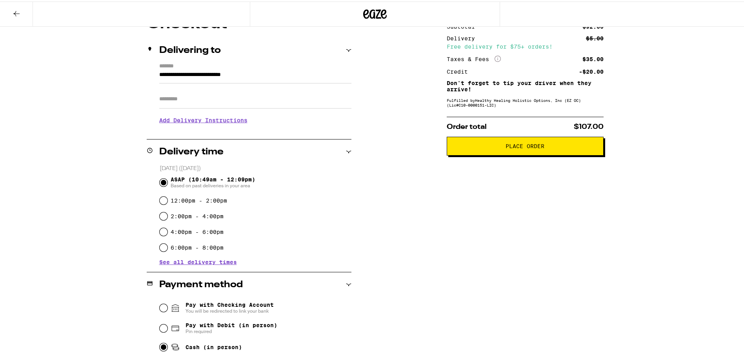
click at [189, 120] on h3 "Add Delivery Instructions" at bounding box center [255, 119] width 192 height 18
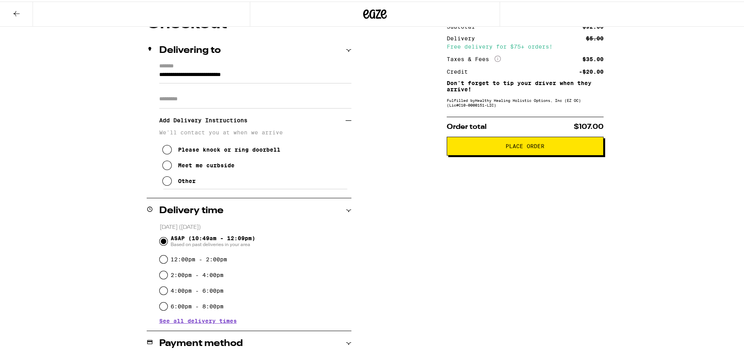
click at [163, 150] on icon at bounding box center [166, 148] width 9 height 9
click at [524, 147] on span "Place Order" at bounding box center [524, 144] width 39 height 5
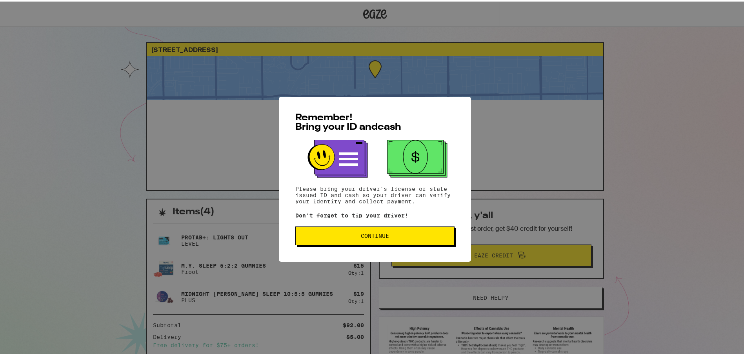
click at [356, 239] on button "Continue" at bounding box center [374, 234] width 159 height 19
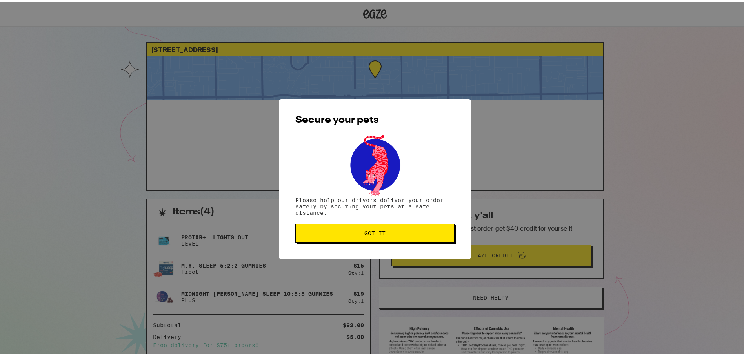
click at [356, 233] on span "Got it" at bounding box center [375, 231] width 146 height 5
